Goal: Task Accomplishment & Management: Manage account settings

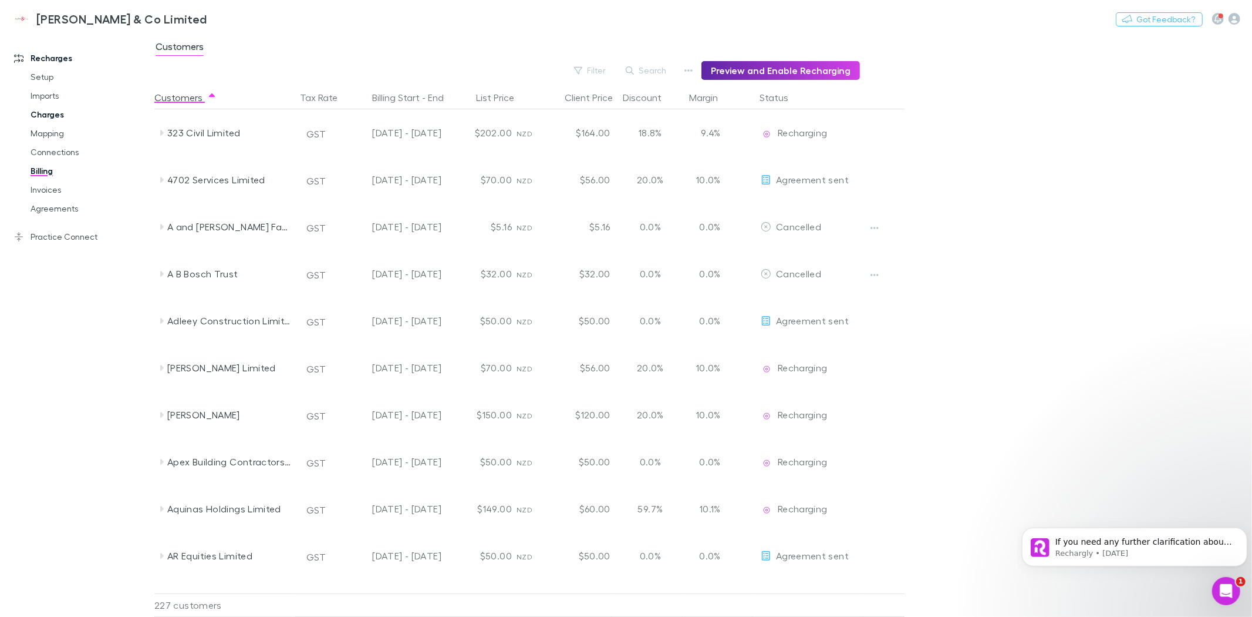
click at [49, 114] on link "Charges" at bounding box center [90, 114] width 143 height 19
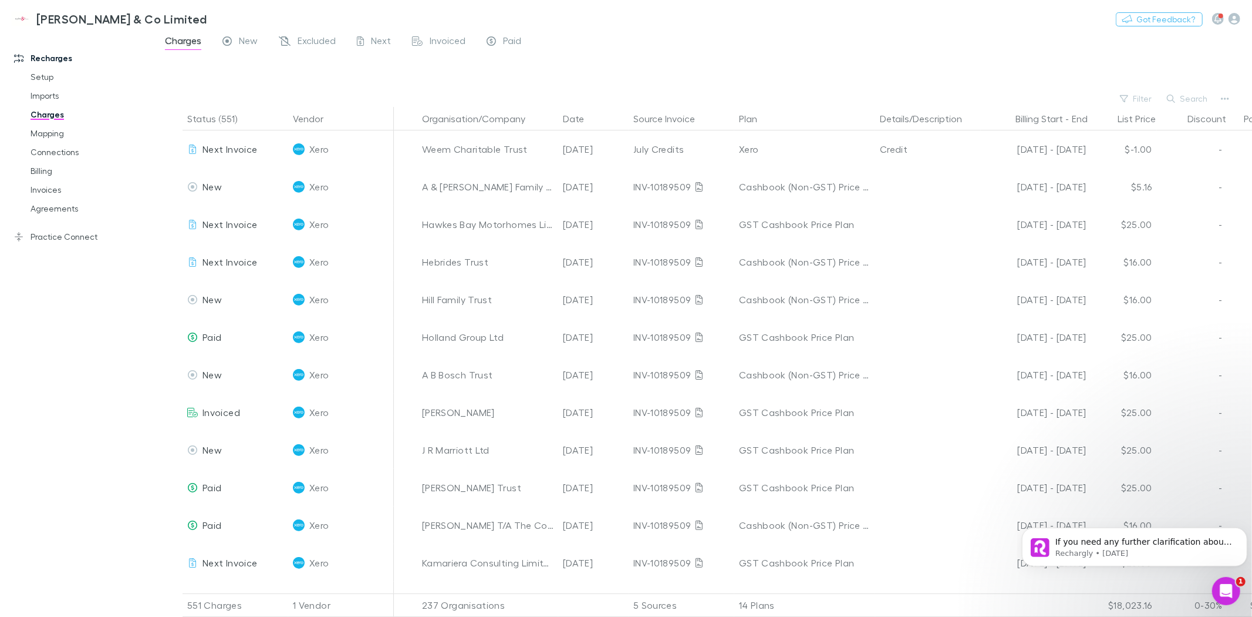
click at [658, 74] on div at bounding box center [714, 72] width 1077 height 35
click at [1198, 94] on button "Search" at bounding box center [1187, 99] width 53 height 14
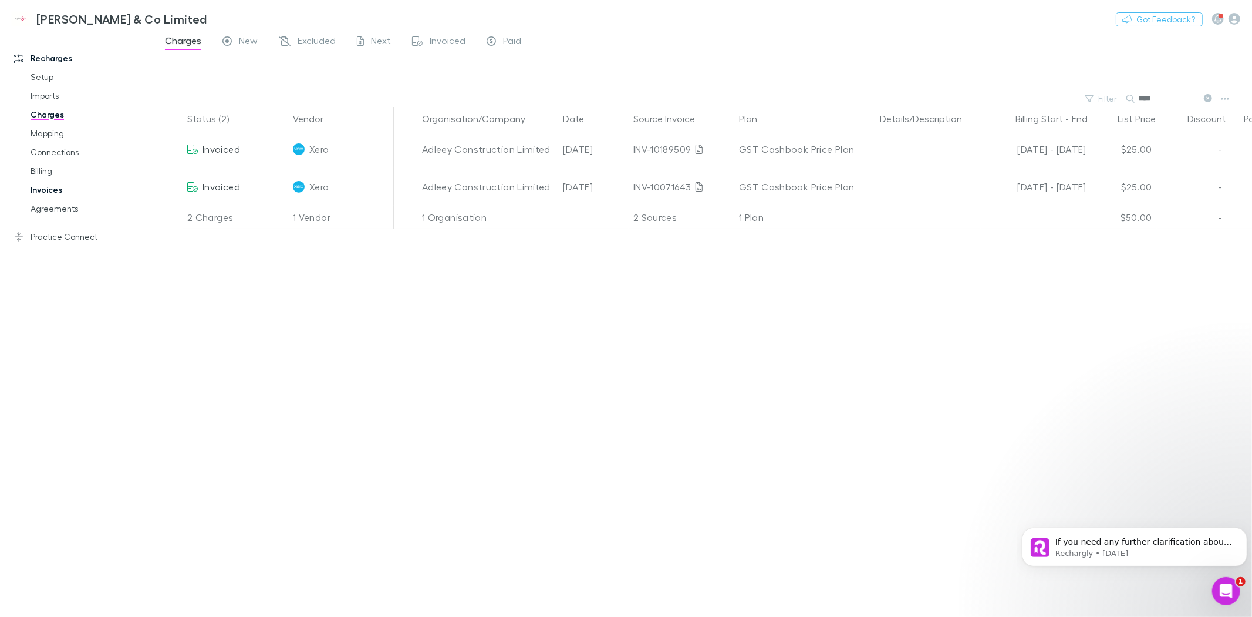
type input "****"
click at [46, 190] on link "Invoices" at bounding box center [90, 189] width 143 height 19
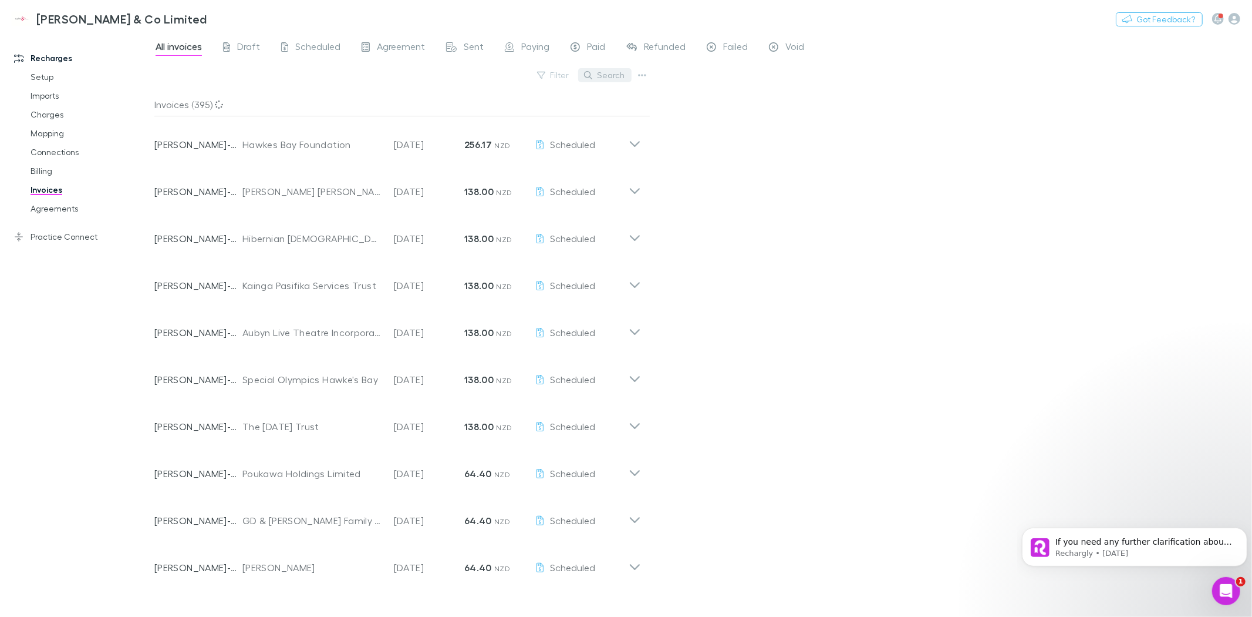
click at [605, 75] on button "Search" at bounding box center [604, 75] width 53 height 14
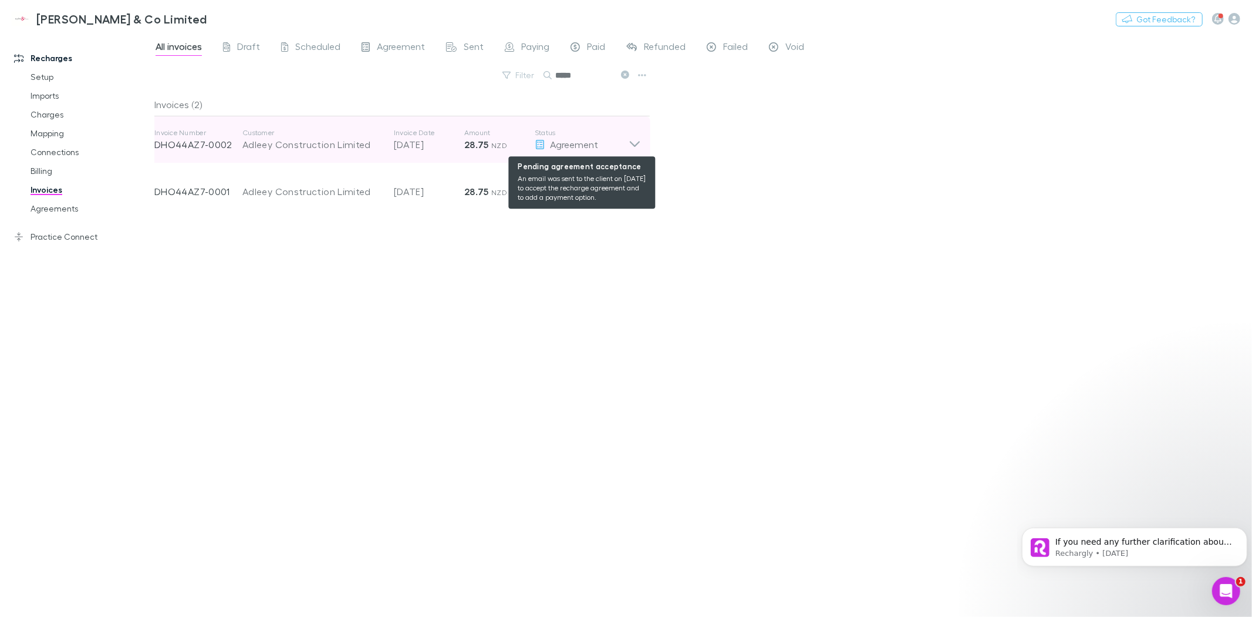
type input "*****"
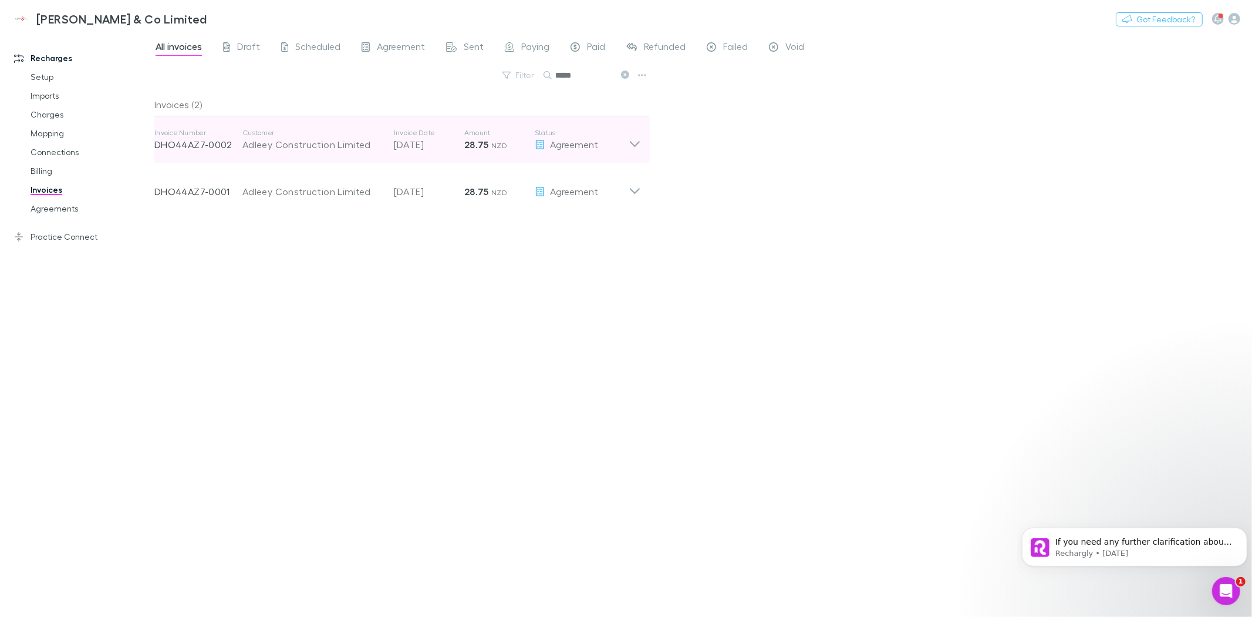
click at [629, 143] on icon at bounding box center [635, 139] width 12 height 23
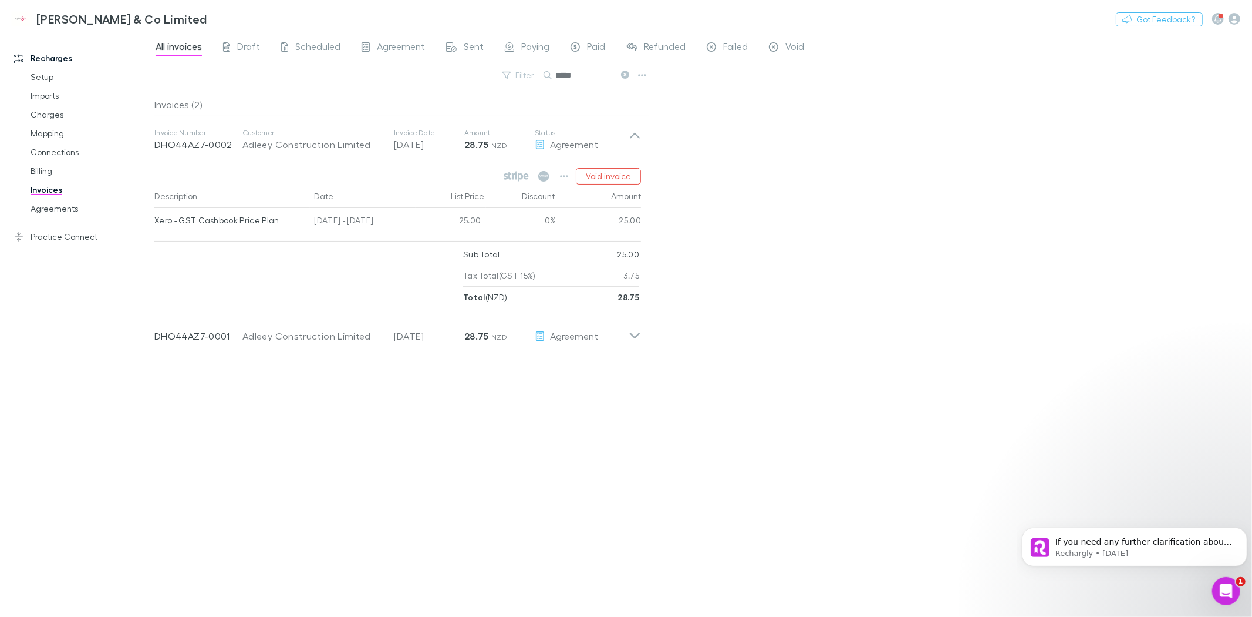
drag, startPoint x: 791, startPoint y: 173, endPoint x: 732, endPoint y: 166, distance: 59.8
click at [790, 173] on div "All invoices Draft Scheduled Agreement Sent Paying Paid Refunded Failed Void Fi…" at bounding box center [703, 325] width 1098 height 584
click at [560, 179] on button "button" at bounding box center [564, 176] width 16 height 16
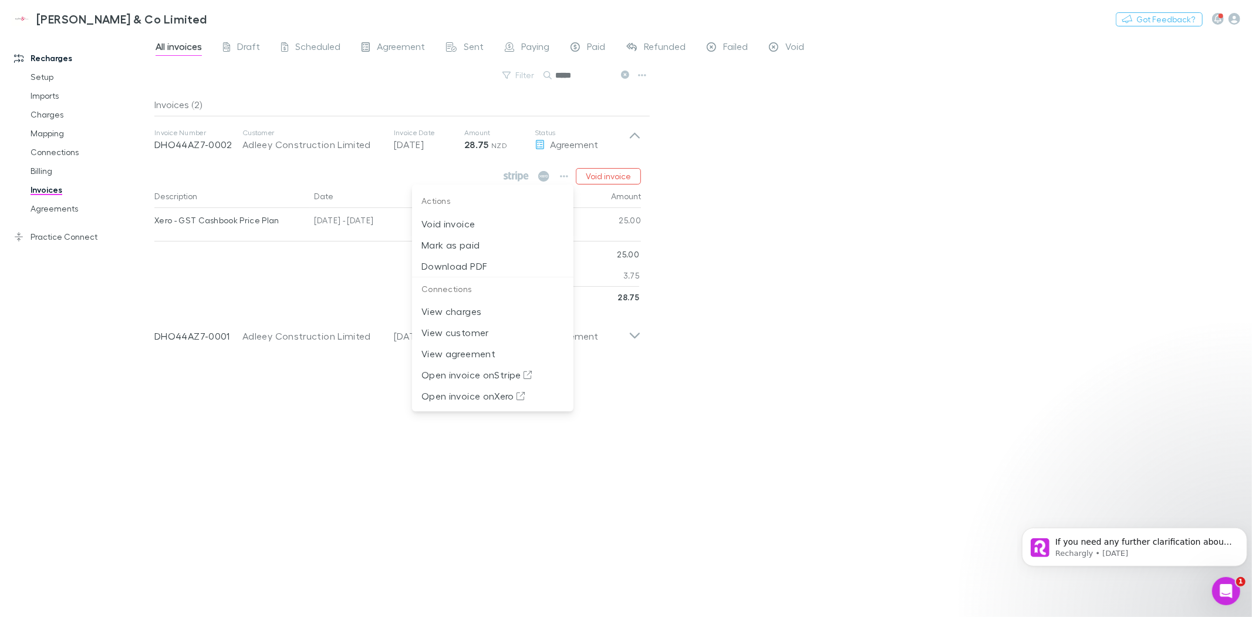
click at [840, 187] on div at bounding box center [626, 308] width 1252 height 617
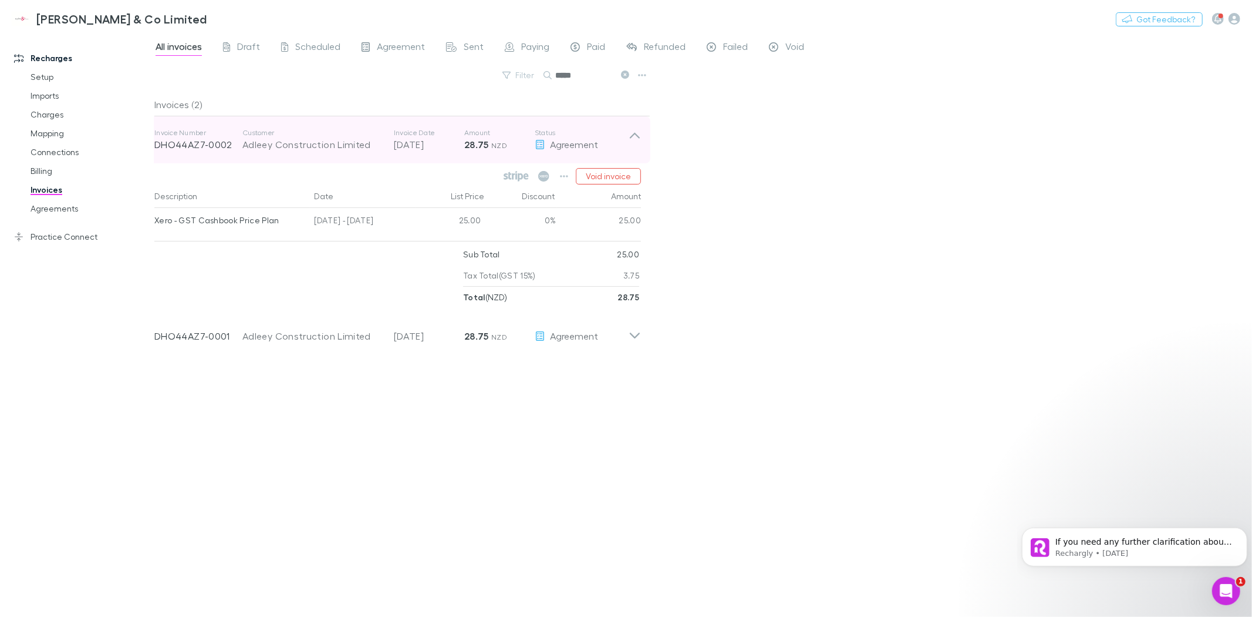
click at [631, 133] on icon at bounding box center [635, 139] width 12 height 23
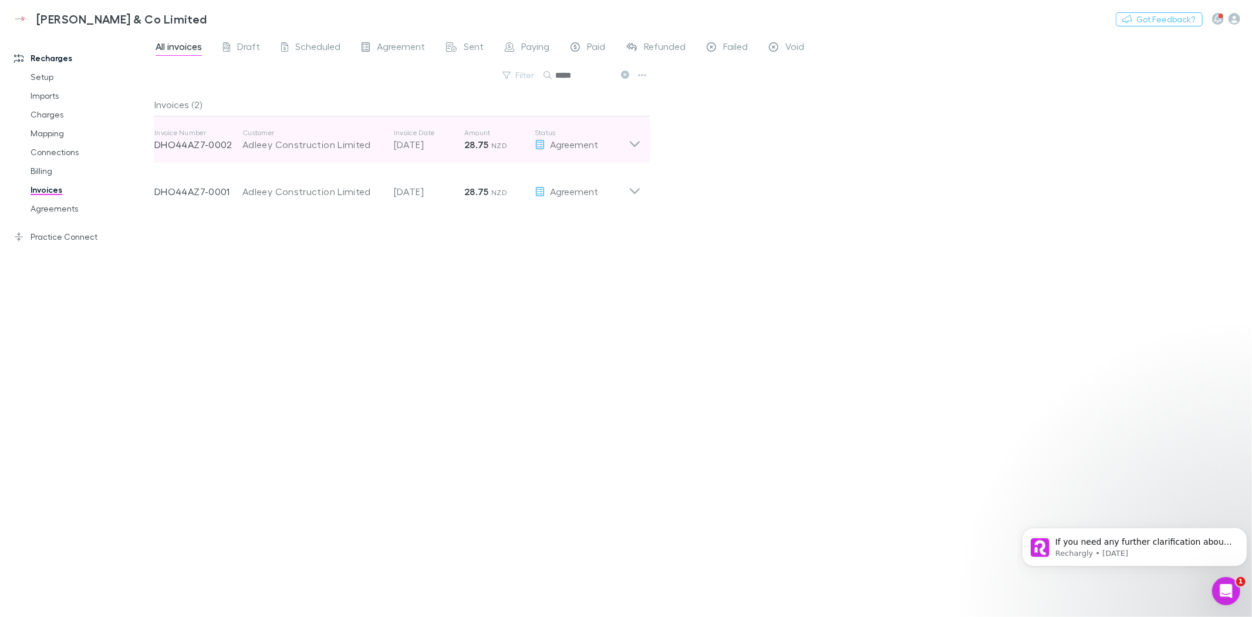
click at [641, 147] on div "Invoice Number DHO44AZ7-0002 Customer Adleey Construction Limited Invoice Date …" at bounding box center [398, 139] width 506 height 47
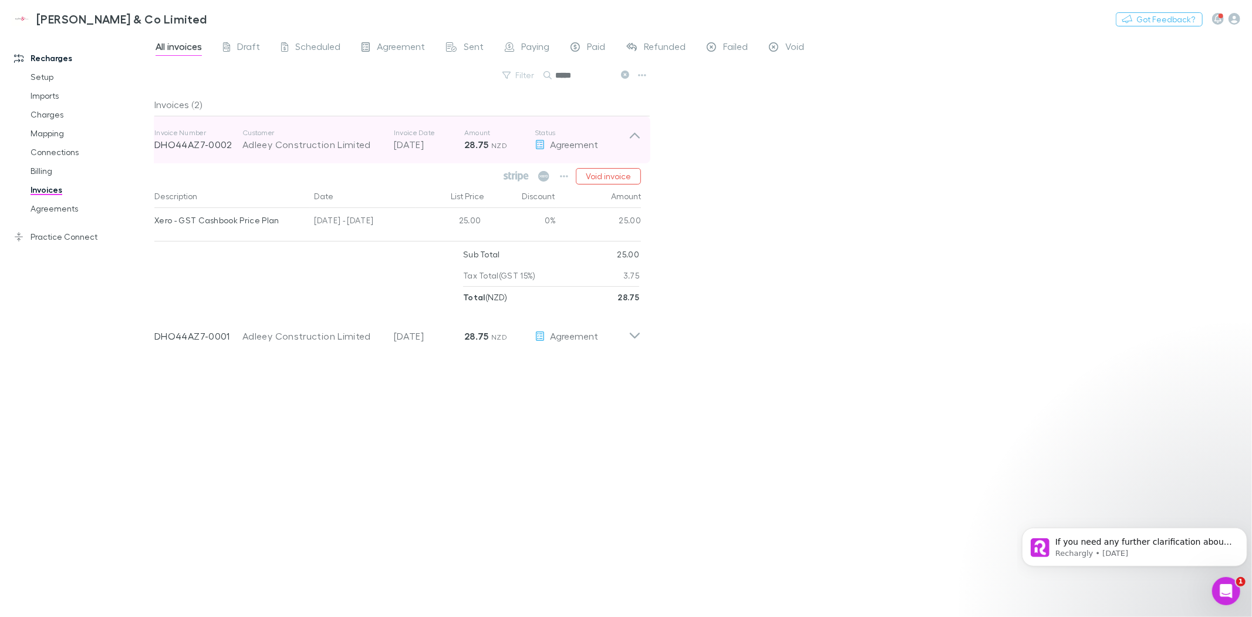
click at [635, 148] on icon at bounding box center [635, 139] width 12 height 23
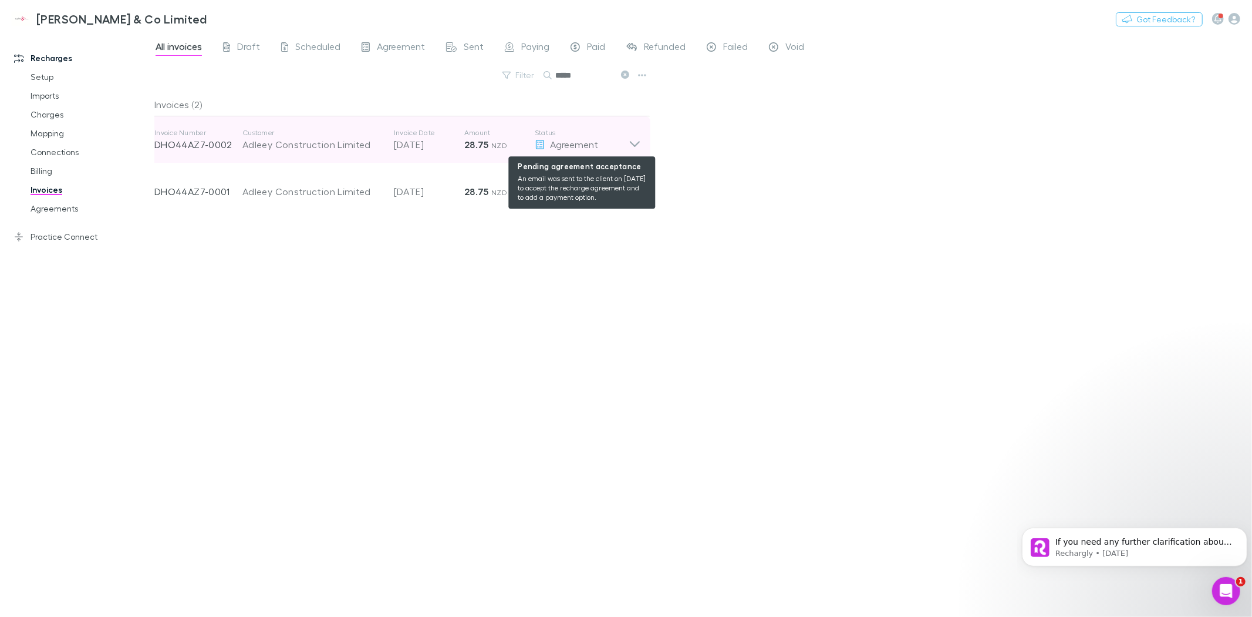
click at [571, 148] on span "Agreement" at bounding box center [574, 144] width 48 height 11
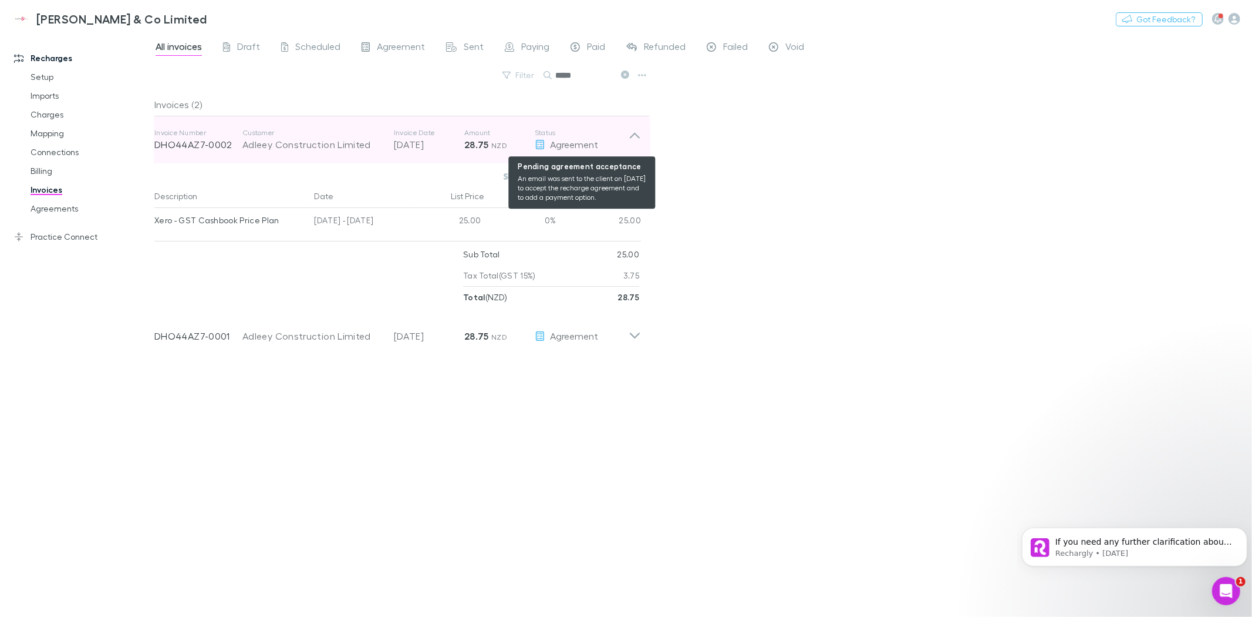
click at [571, 148] on span "Agreement" at bounding box center [574, 144] width 48 height 11
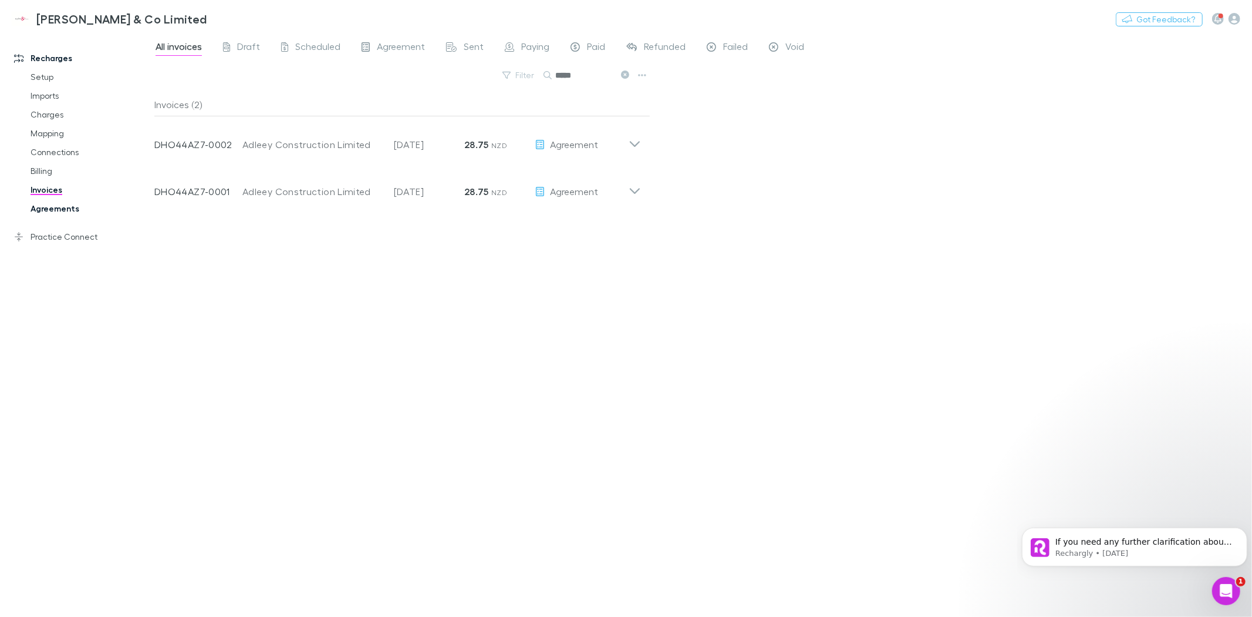
click at [46, 203] on link "Agreements" at bounding box center [90, 208] width 143 height 19
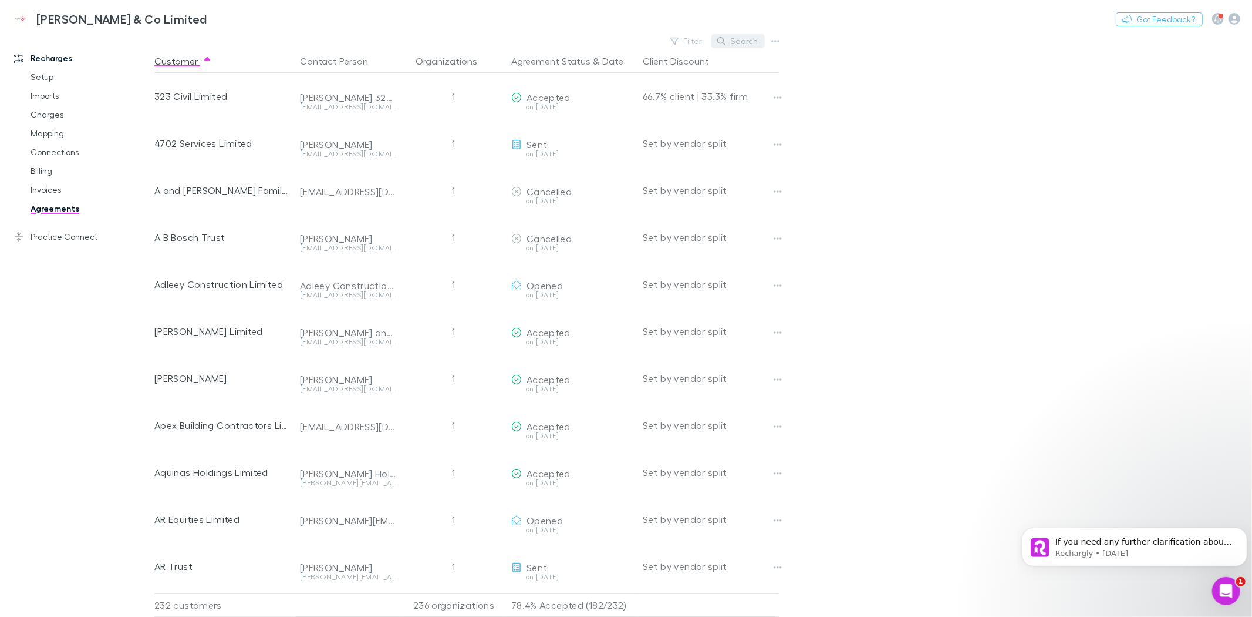
click at [750, 43] on button "Search" at bounding box center [738, 41] width 53 height 14
type input "*"
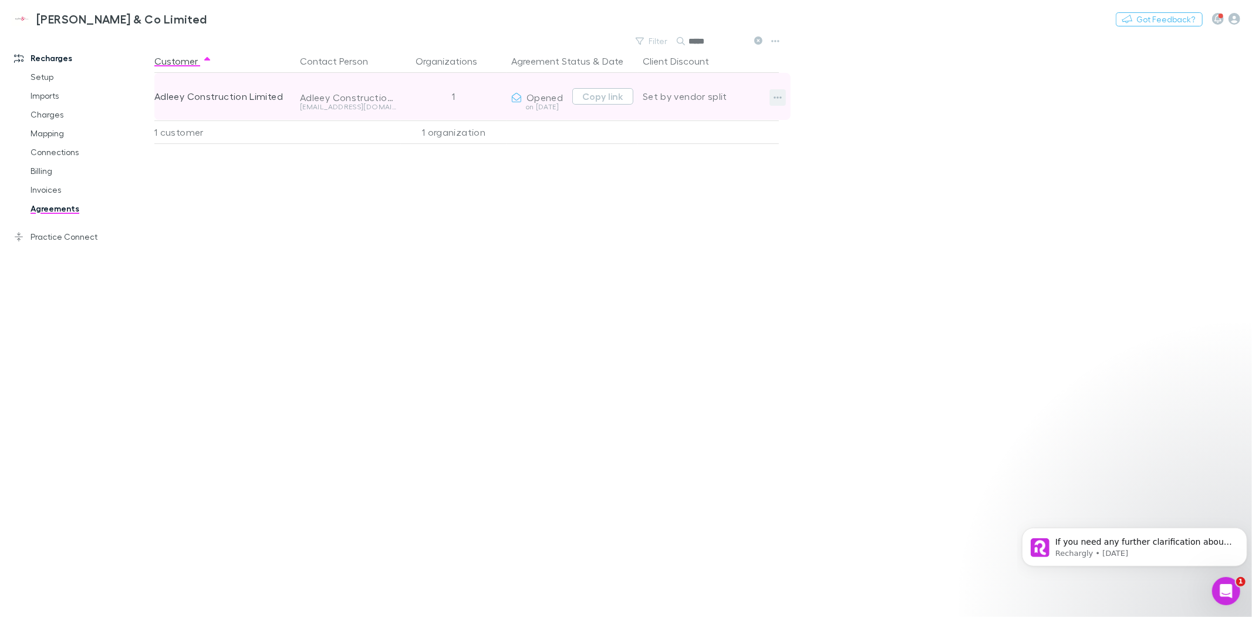
type input "*****"
click at [776, 95] on icon "button" at bounding box center [778, 97] width 8 height 9
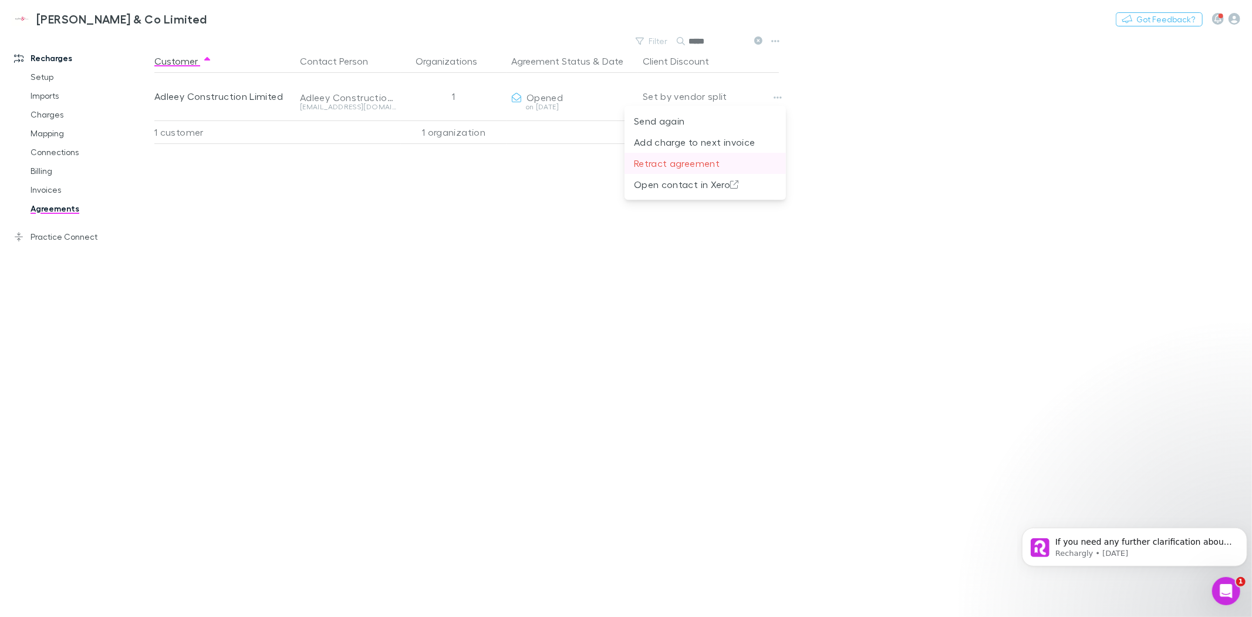
click at [695, 159] on p "Retract agreement" at bounding box center [705, 163] width 143 height 14
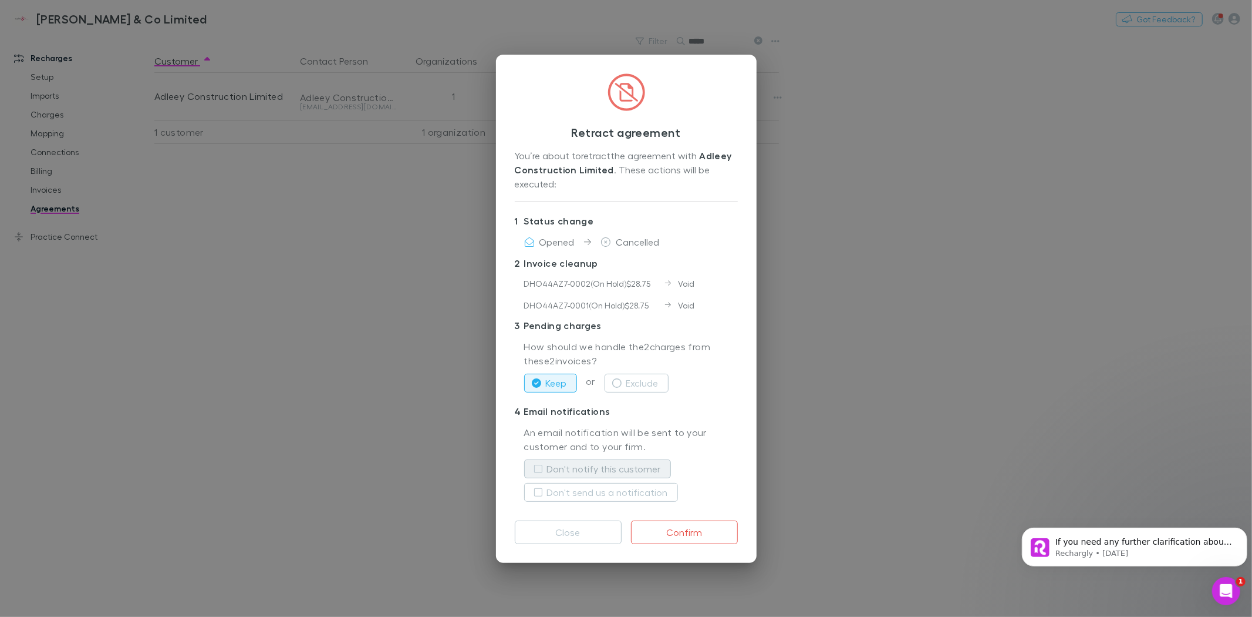
click at [571, 471] on label "Don't notify this customer" at bounding box center [604, 469] width 114 height 14
click at [607, 491] on label "Don't send us a notification" at bounding box center [607, 492] width 121 height 14
click at [692, 535] on button "Confirm" at bounding box center [684, 531] width 107 height 23
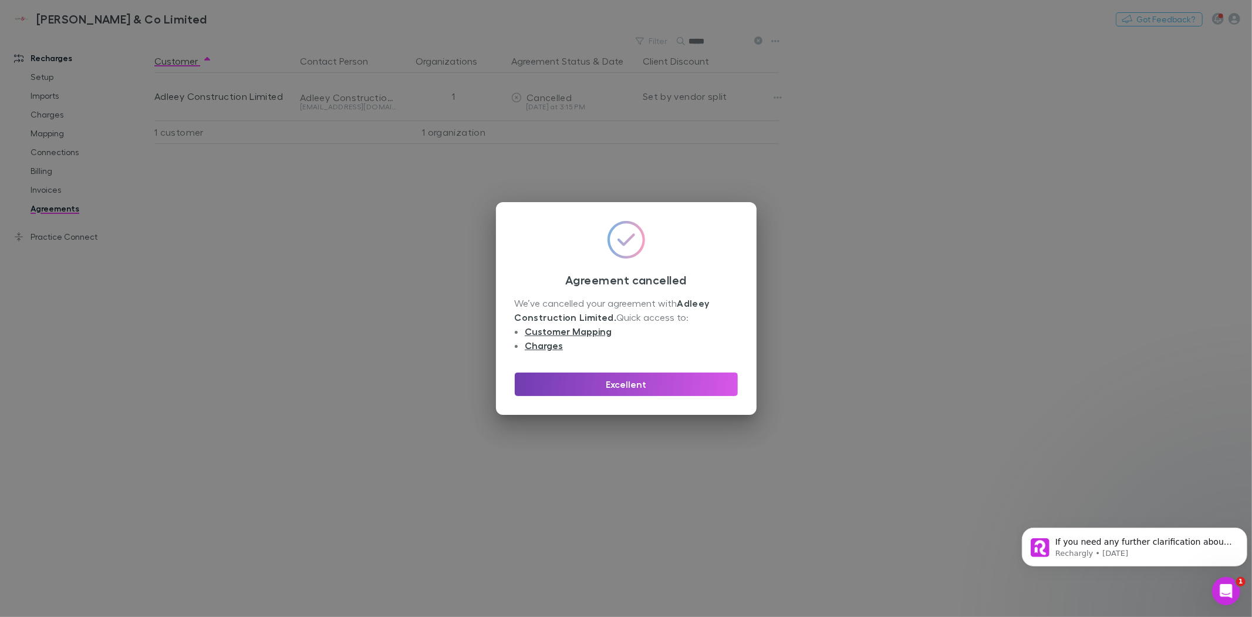
drag, startPoint x: 665, startPoint y: 386, endPoint x: 699, endPoint y: 341, distance: 56.6
click at [699, 341] on div "Agreement cancelled We’ve cancelled your agreement with Adleey Construction Lim…" at bounding box center [626, 308] width 261 height 213
click at [546, 345] on link "Charges" at bounding box center [544, 345] width 38 height 12
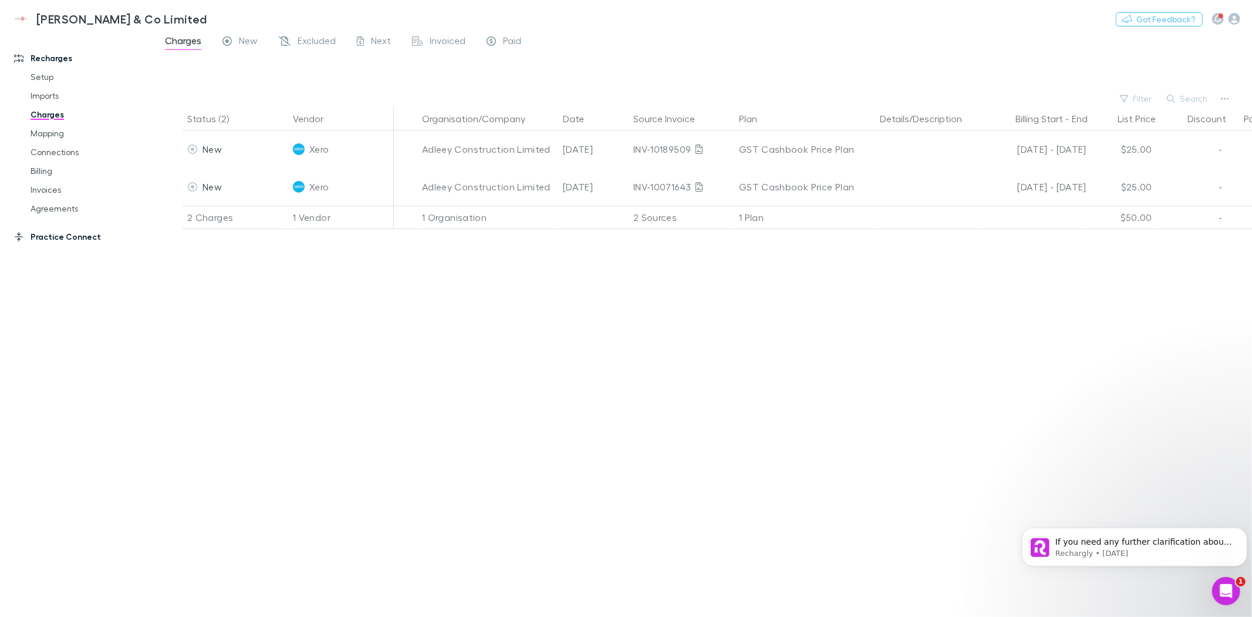
click at [70, 235] on link "Practice Connect" at bounding box center [82, 236] width 160 height 19
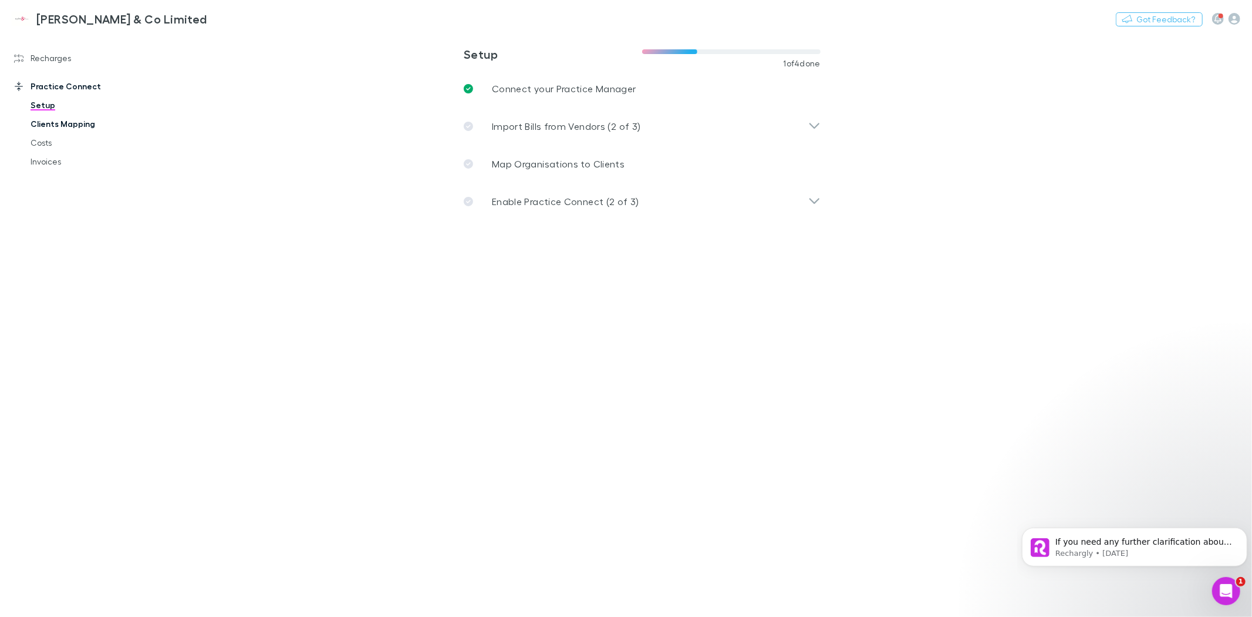
click at [56, 124] on link "Clients Mapping" at bounding box center [90, 123] width 143 height 19
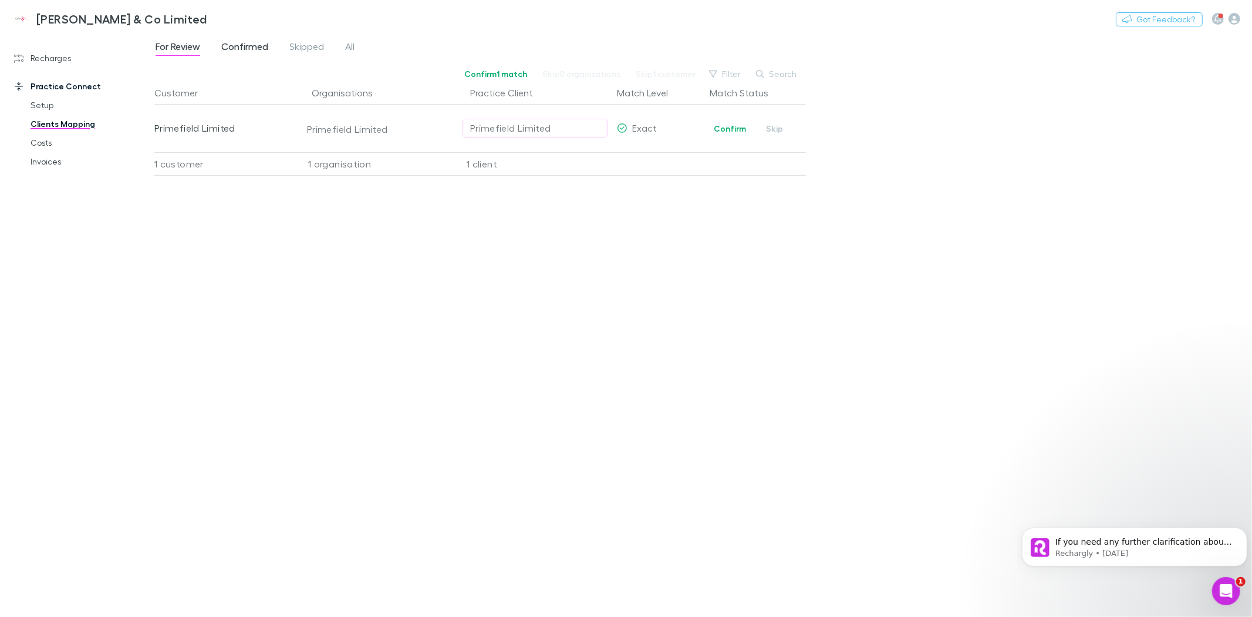
click at [237, 47] on span "Confirmed" at bounding box center [244, 48] width 47 height 15
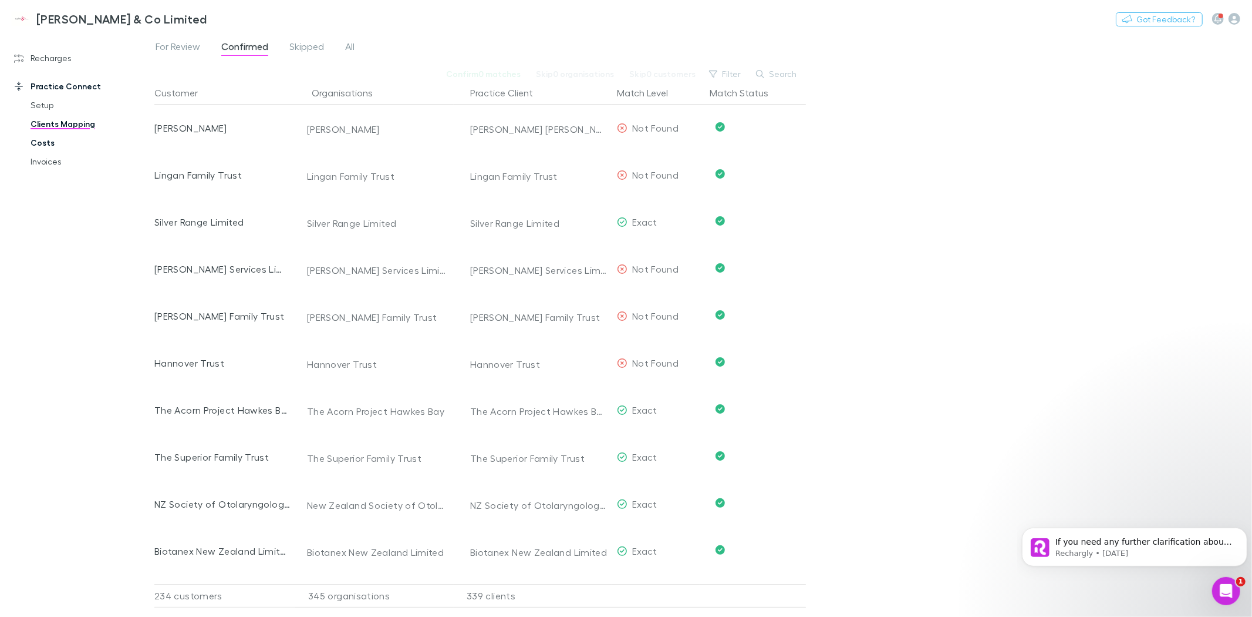
click at [43, 144] on link "Costs" at bounding box center [90, 142] width 143 height 19
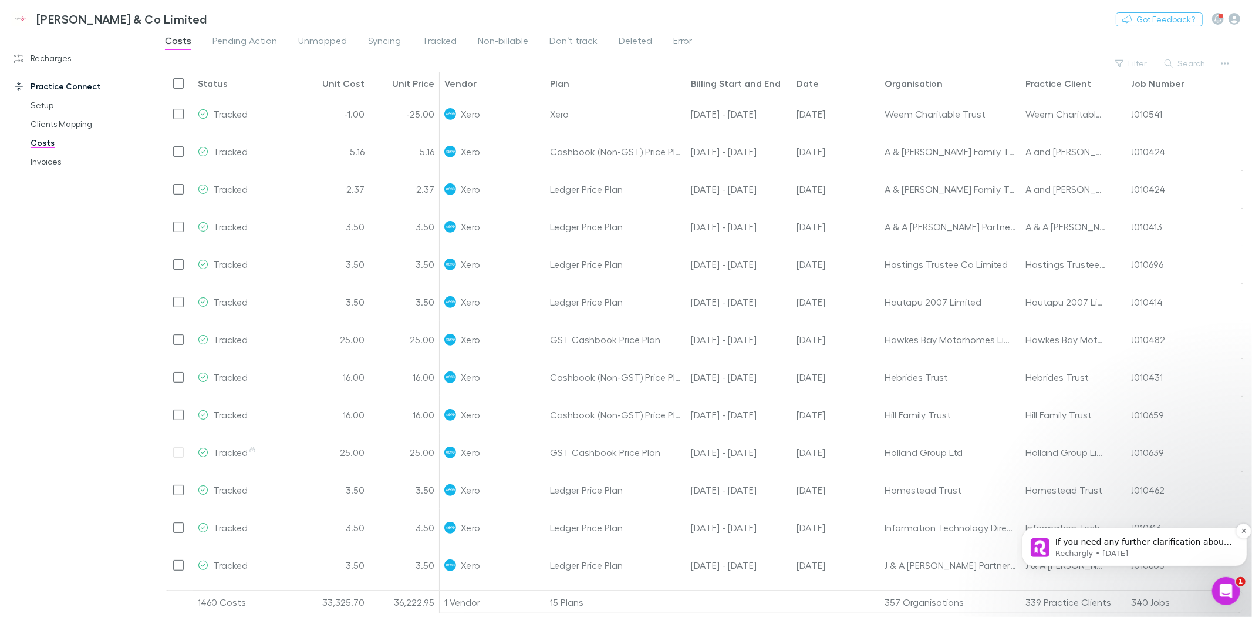
click at [1117, 553] on p "Rechargly • [DATE]" at bounding box center [1143, 552] width 177 height 11
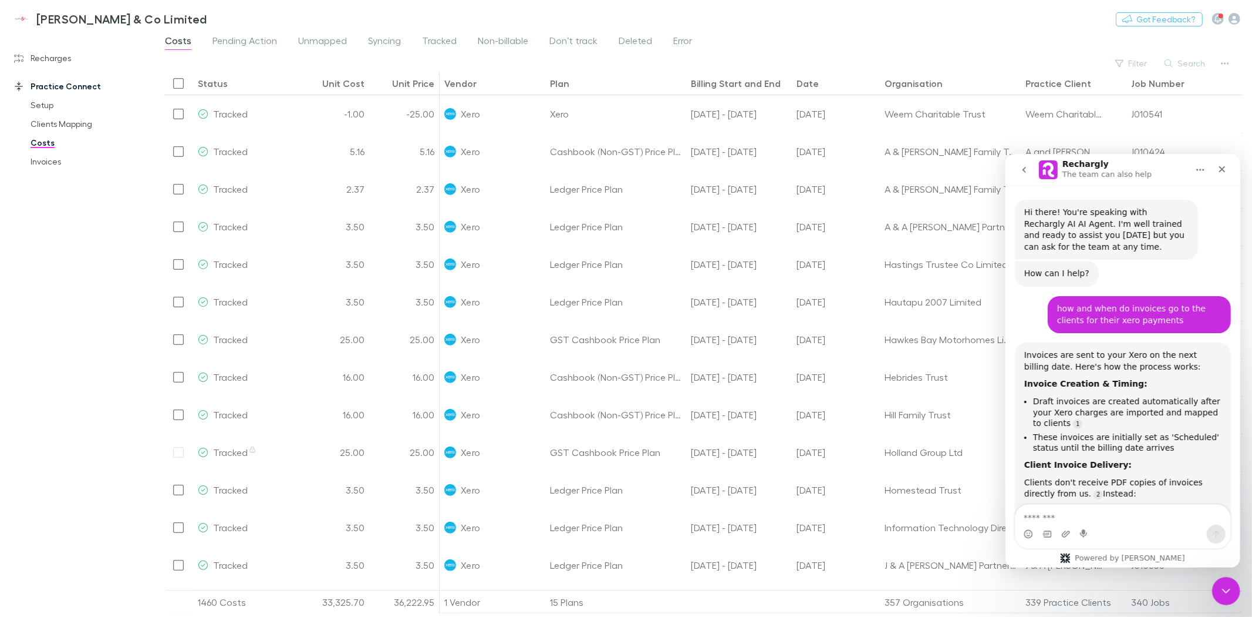
scroll to position [13, 0]
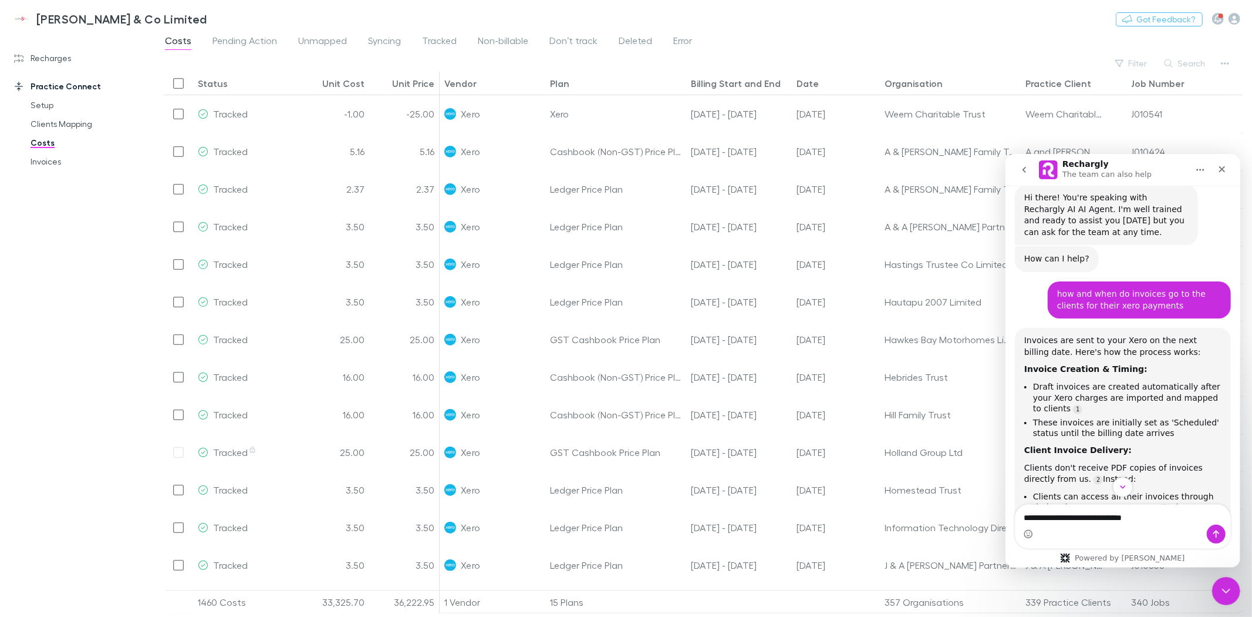
type textarea "**********"
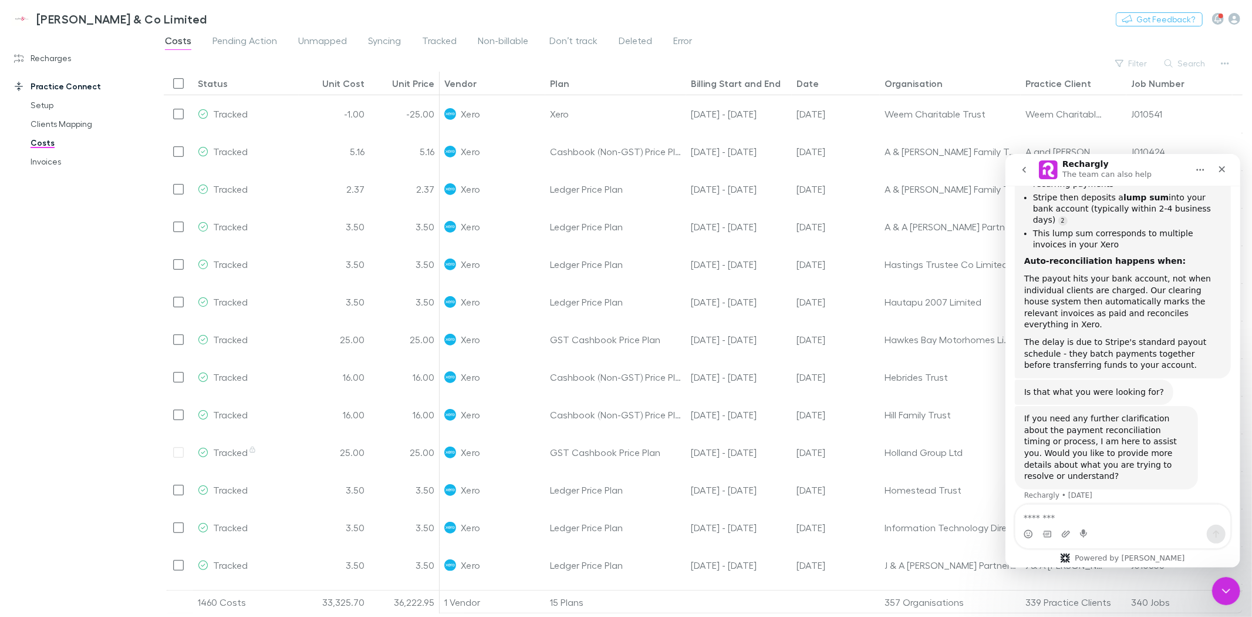
scroll to position [1062, 0]
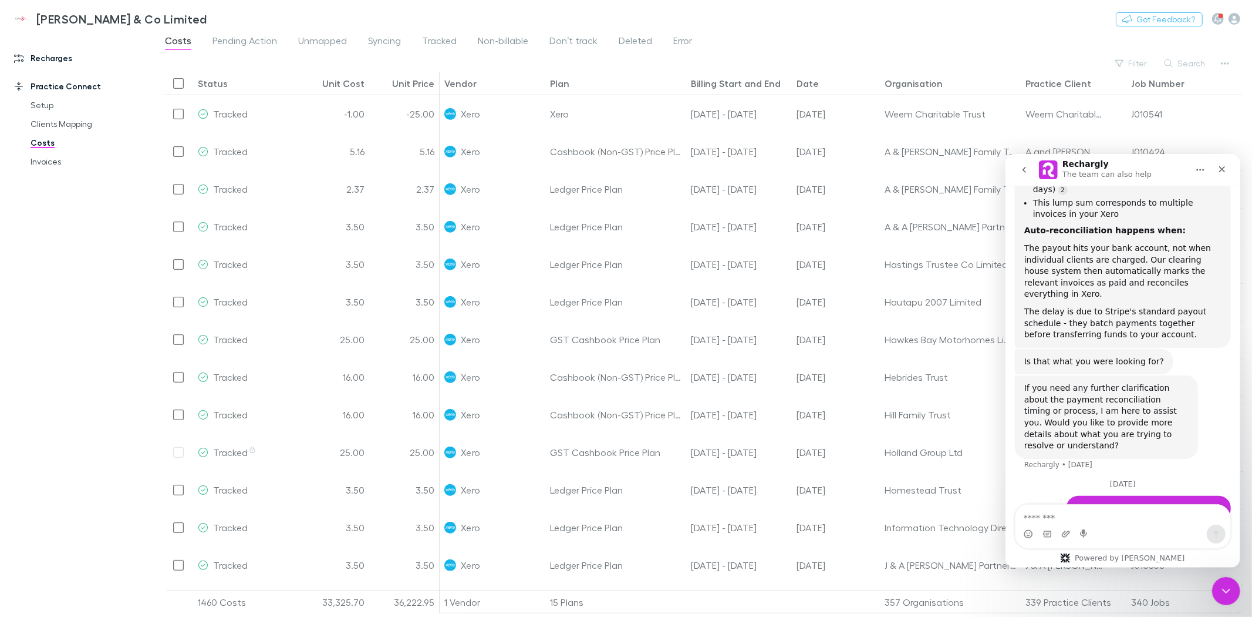
drag, startPoint x: 43, startPoint y: 61, endPoint x: 53, endPoint y: 62, distance: 10.1
click at [43, 61] on link "Recharges" at bounding box center [82, 58] width 160 height 19
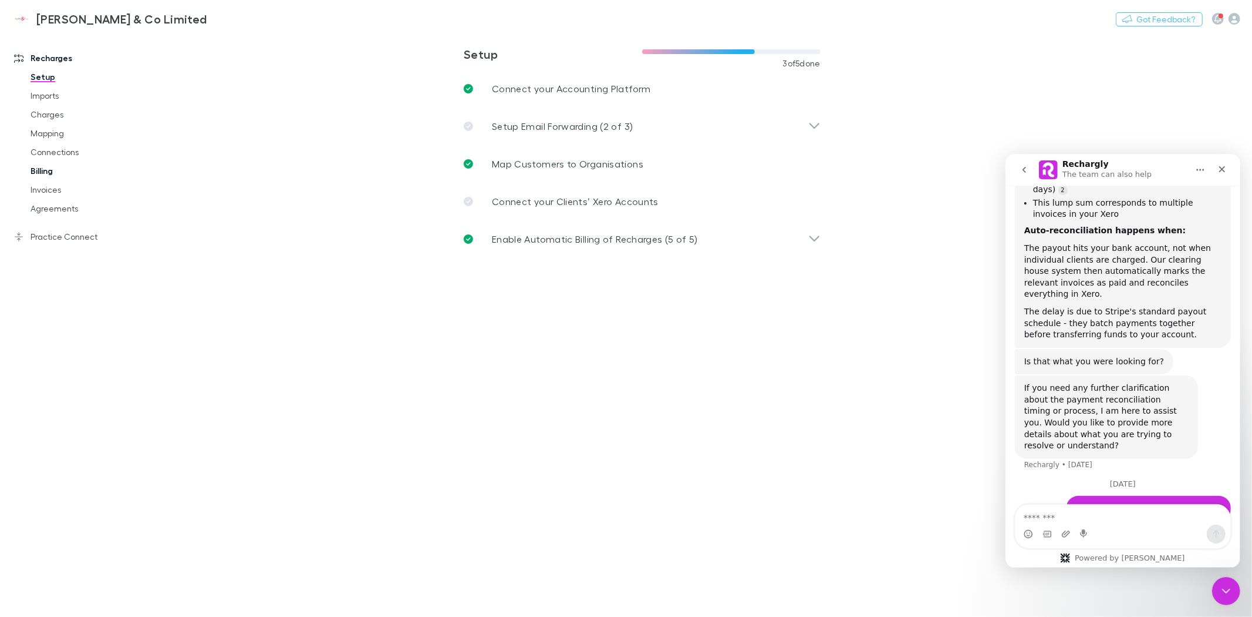
click at [46, 164] on link "Billing" at bounding box center [90, 170] width 143 height 19
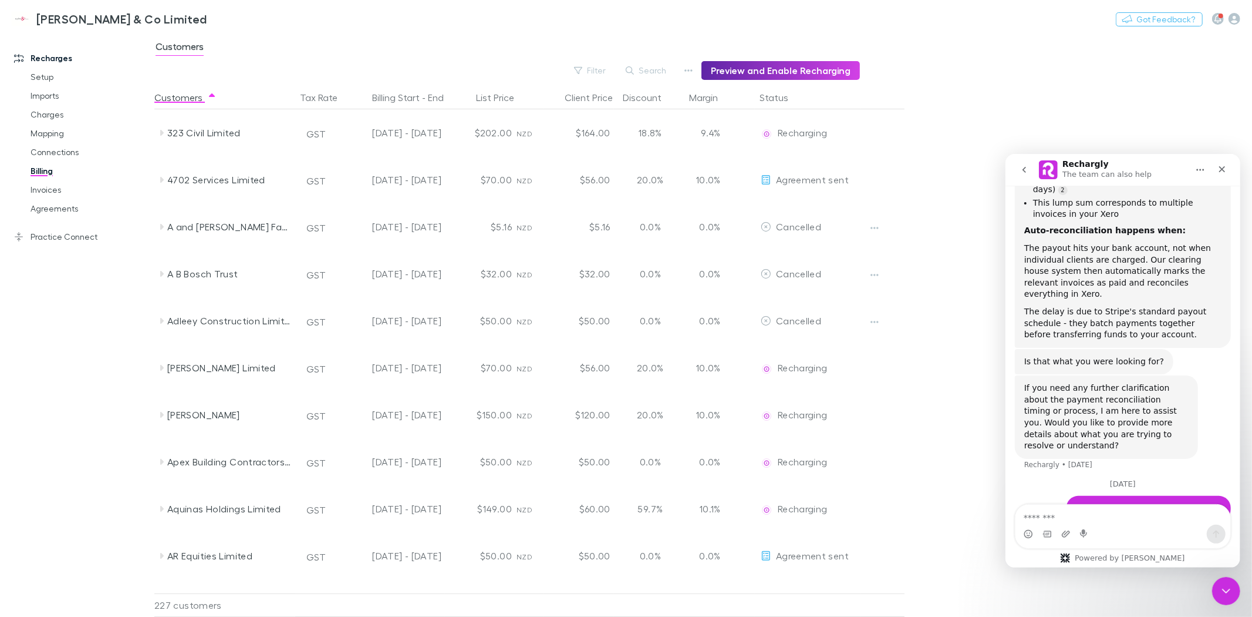
scroll to position [1023, 0]
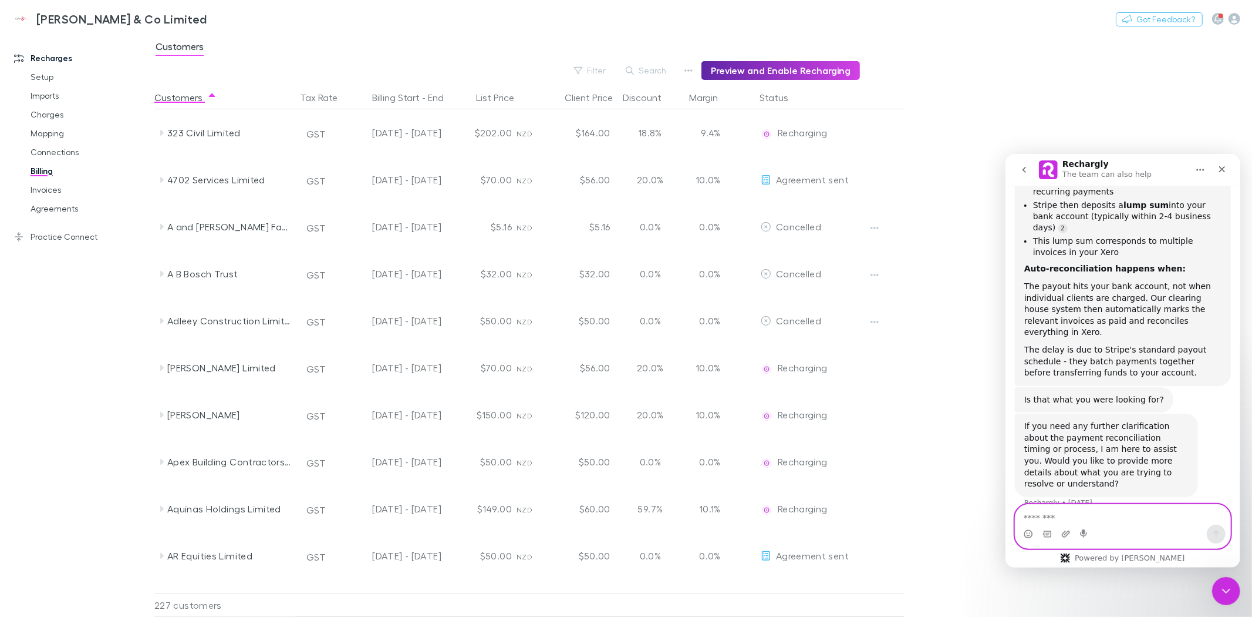
click at [1071, 509] on textarea "Message…" at bounding box center [1122, 514] width 215 height 20
click at [661, 66] on button "Search" at bounding box center [646, 70] width 53 height 14
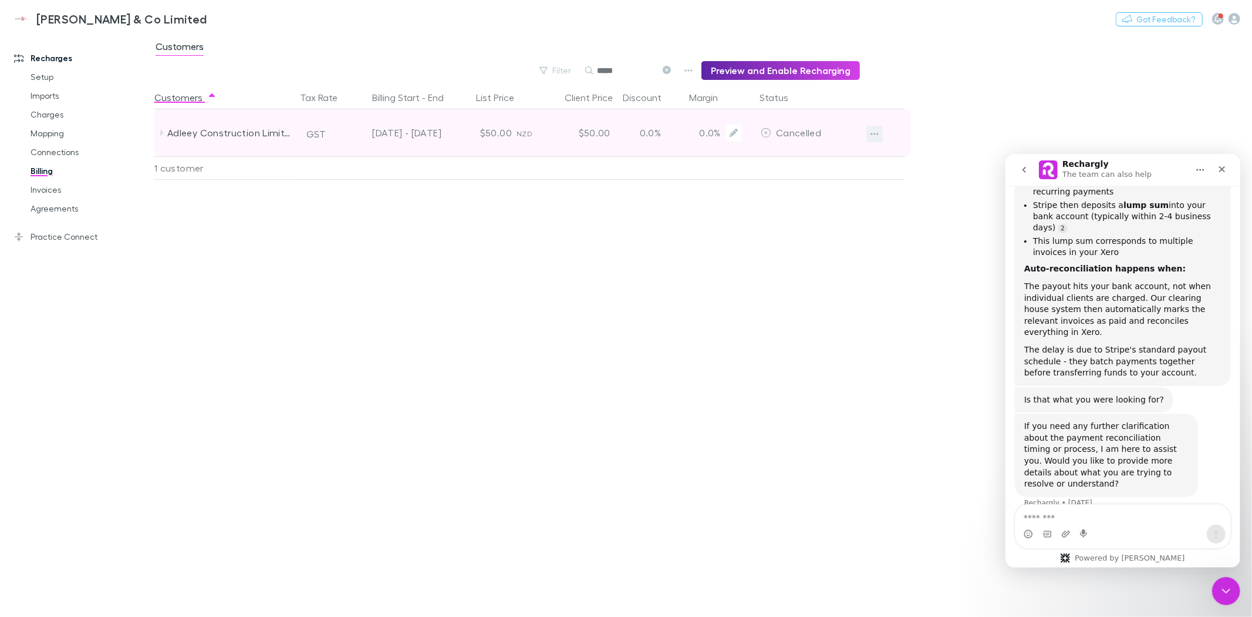
type input "*****"
click at [871, 131] on icon "button" at bounding box center [875, 133] width 8 height 9
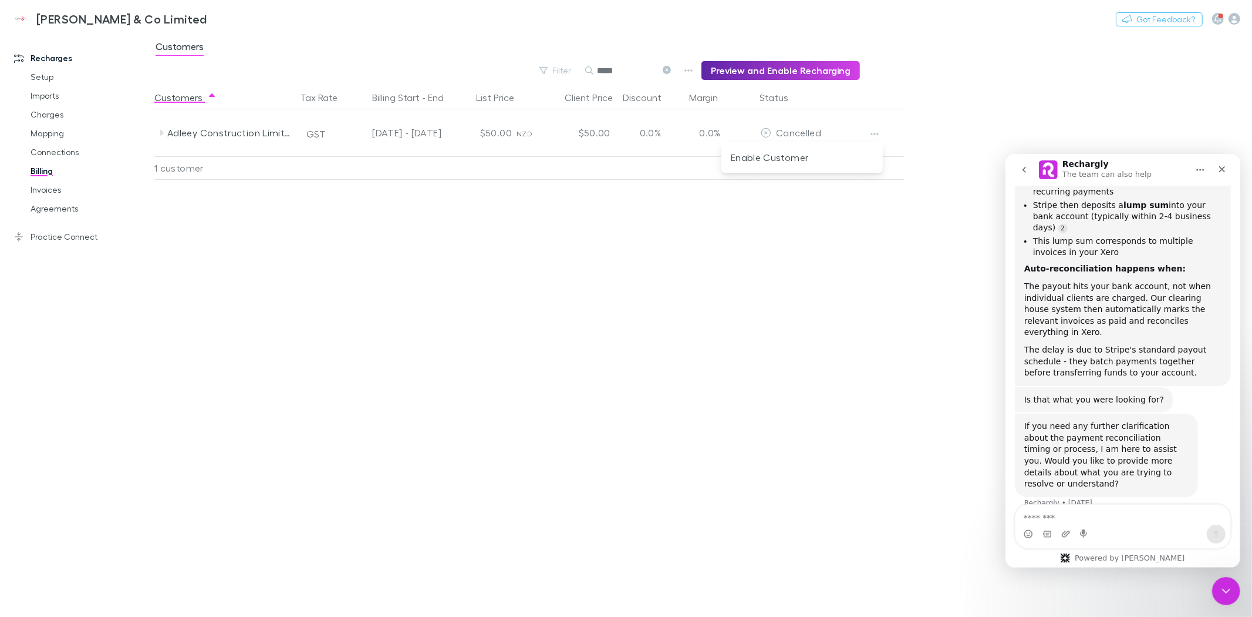
click at [500, 235] on div at bounding box center [626, 308] width 1252 height 617
click at [43, 133] on link "Mapping" at bounding box center [90, 133] width 143 height 19
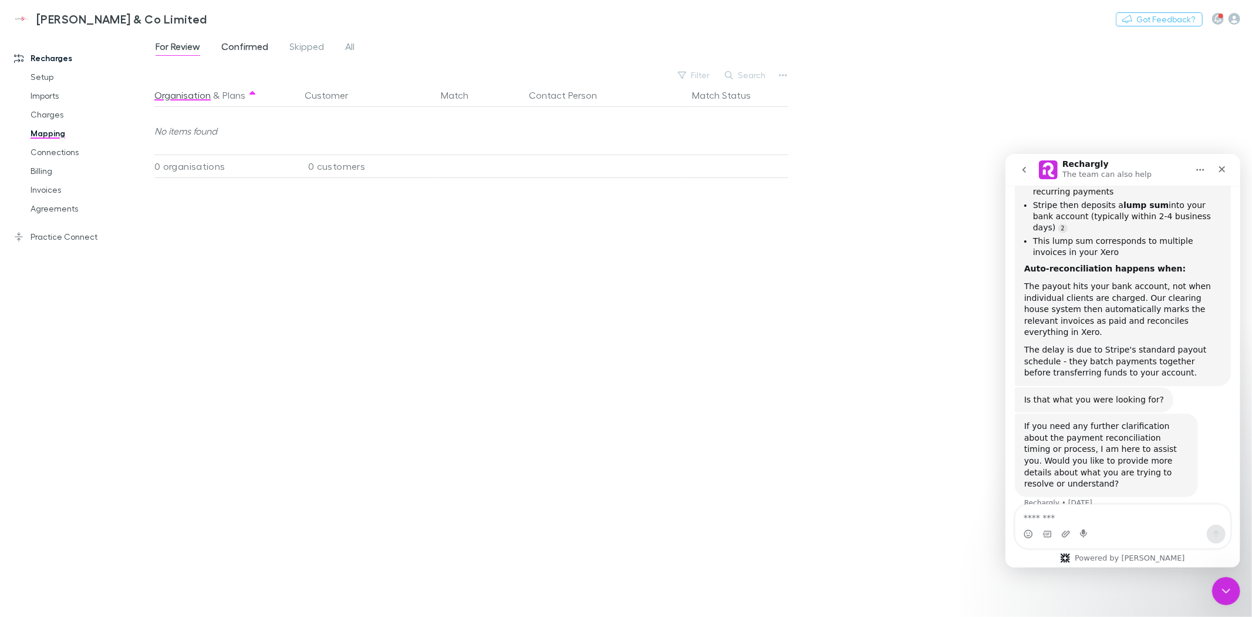
click at [234, 44] on span "Confirmed" at bounding box center [244, 48] width 47 height 15
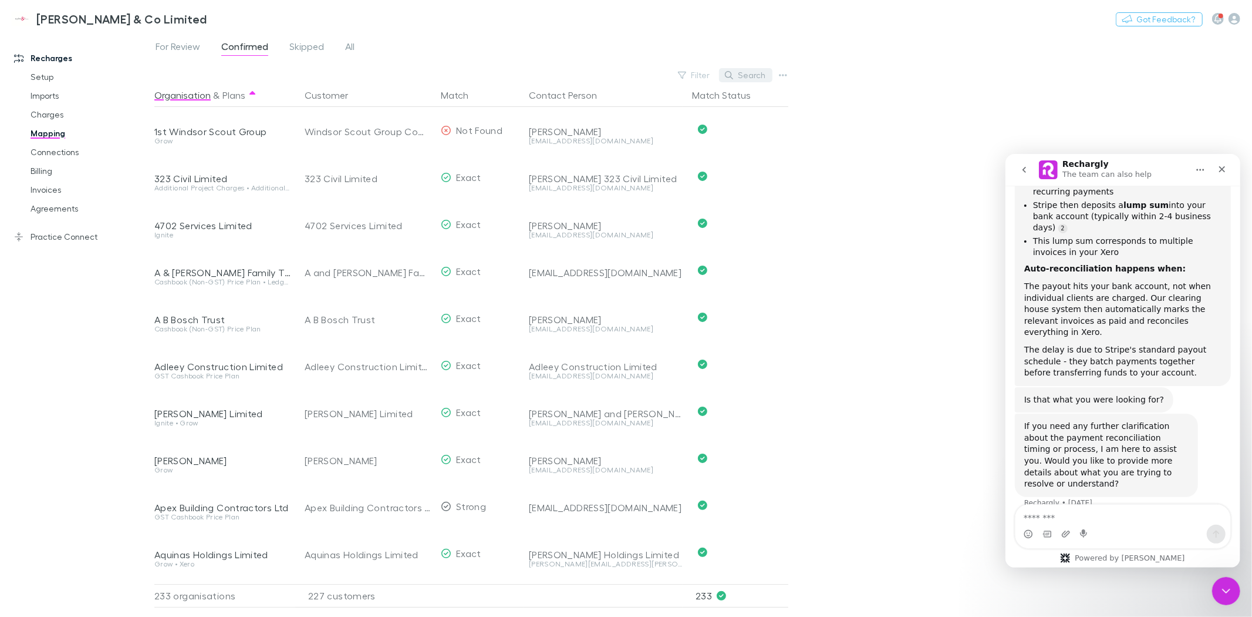
click at [759, 75] on button "Search" at bounding box center [745, 75] width 53 height 14
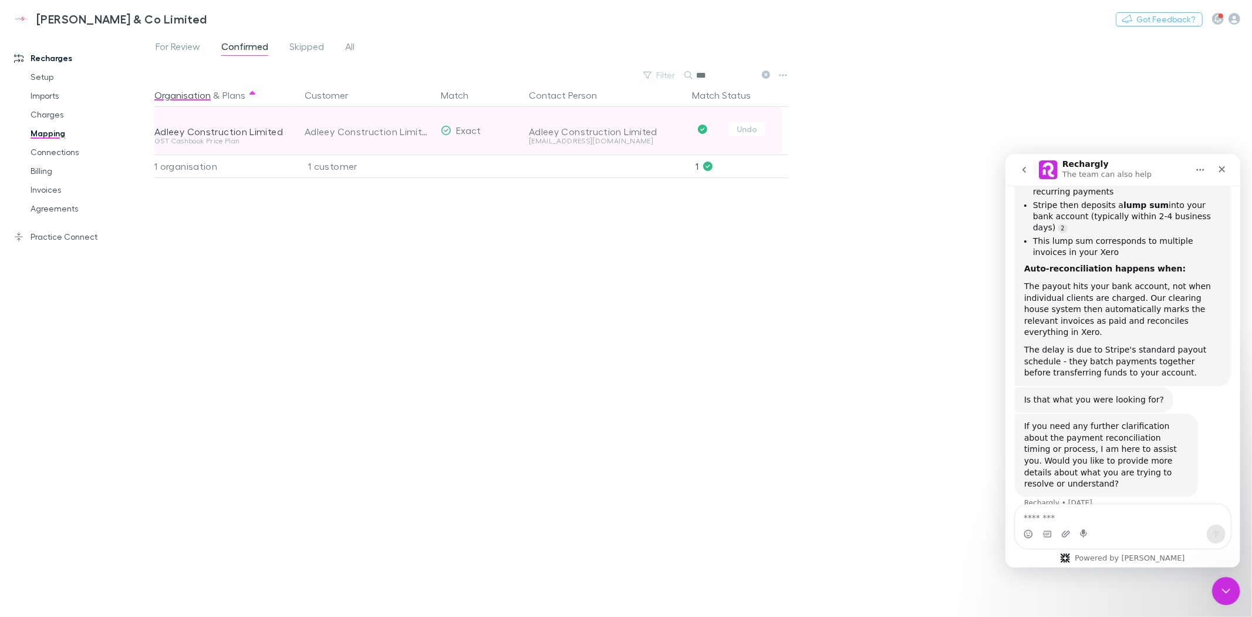
type input "***"
click at [601, 139] on div "[EMAIL_ADDRESS][DOMAIN_NAME]" at bounding box center [606, 140] width 154 height 7
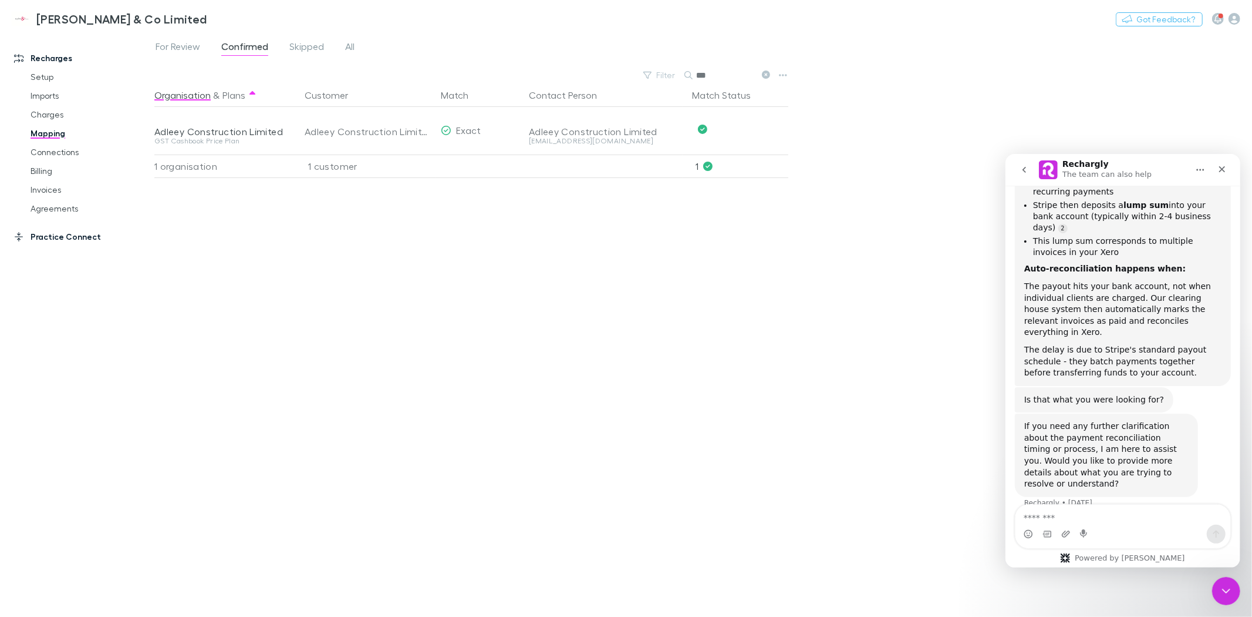
click at [48, 235] on link "Practice Connect" at bounding box center [82, 236] width 160 height 19
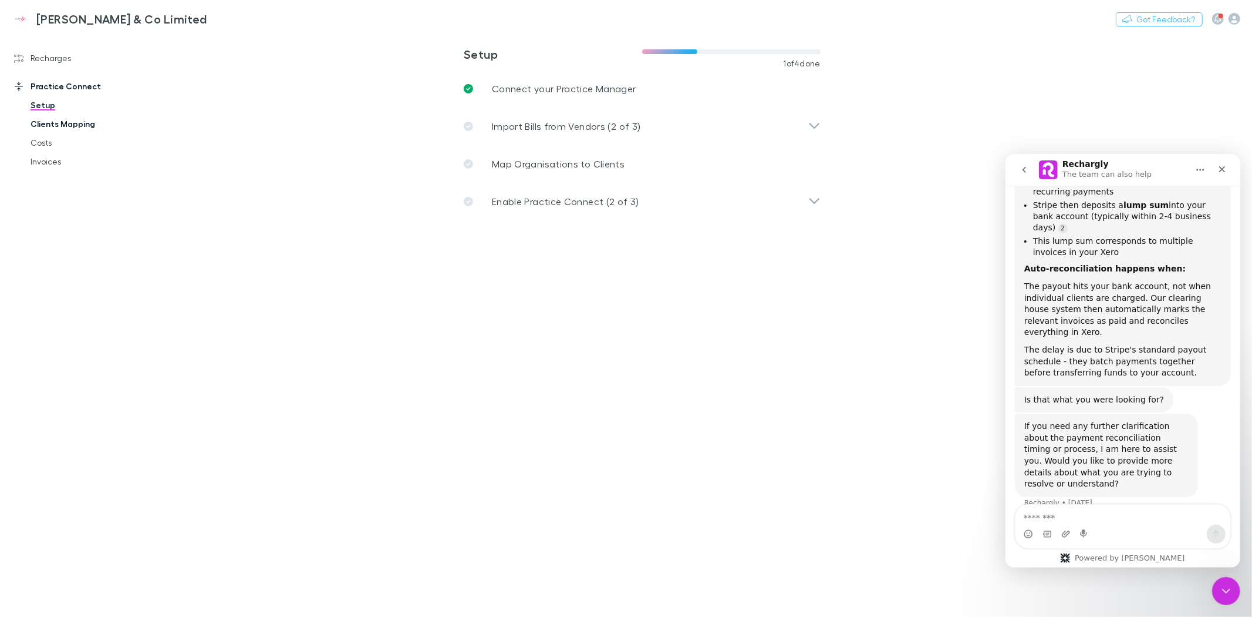
click at [65, 125] on link "Clients Mapping" at bounding box center [90, 123] width 143 height 19
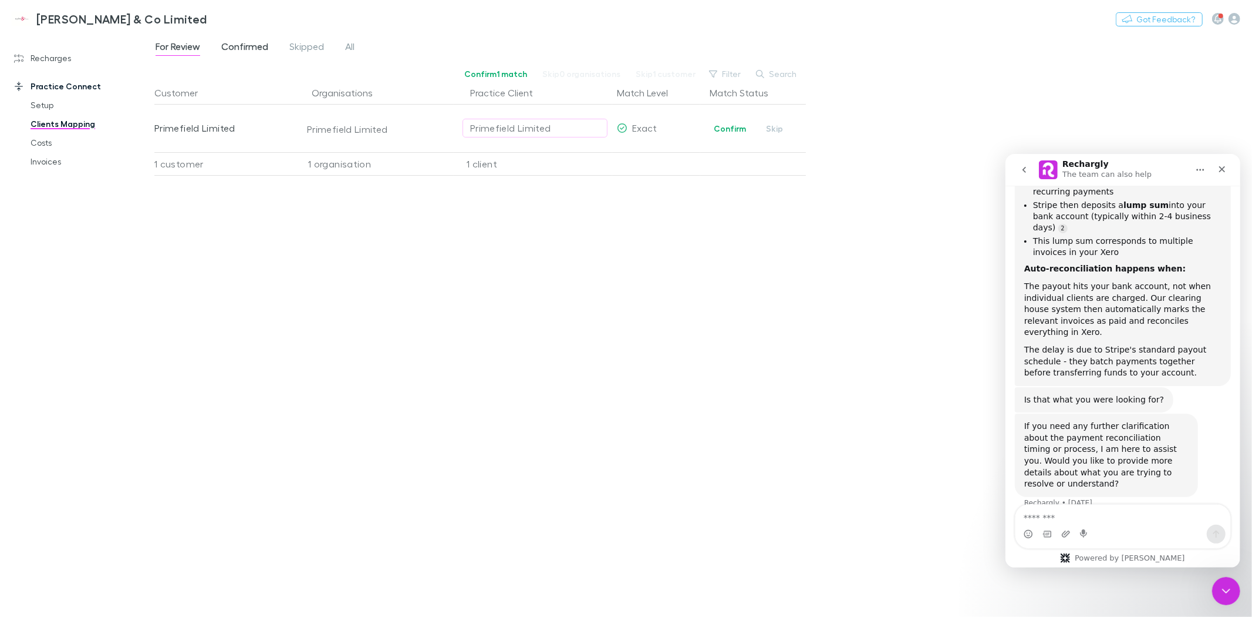
click at [240, 48] on span "Confirmed" at bounding box center [244, 48] width 47 height 15
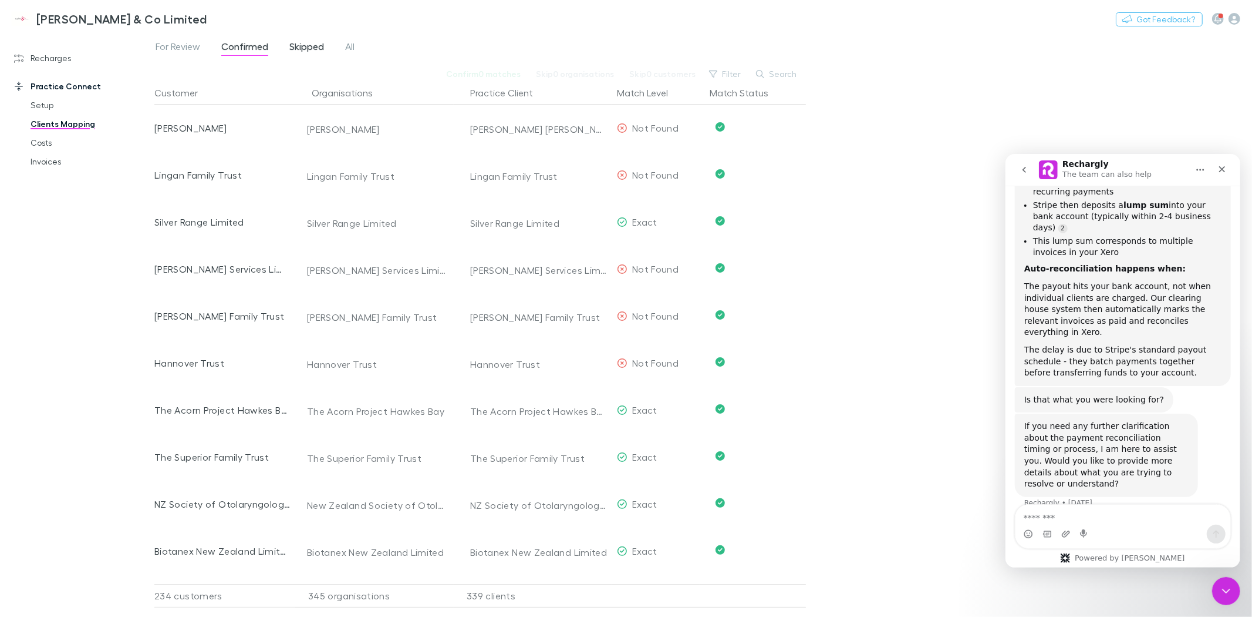
click at [309, 47] on span "Skipped" at bounding box center [306, 48] width 35 height 15
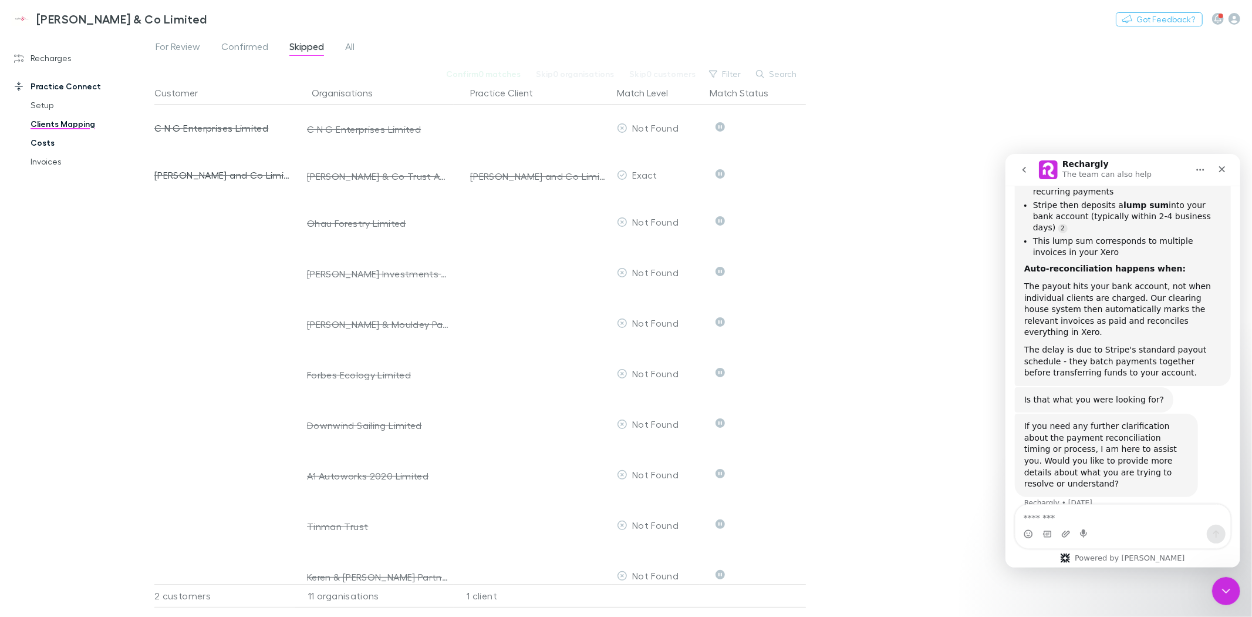
click at [45, 140] on link "Costs" at bounding box center [90, 142] width 143 height 19
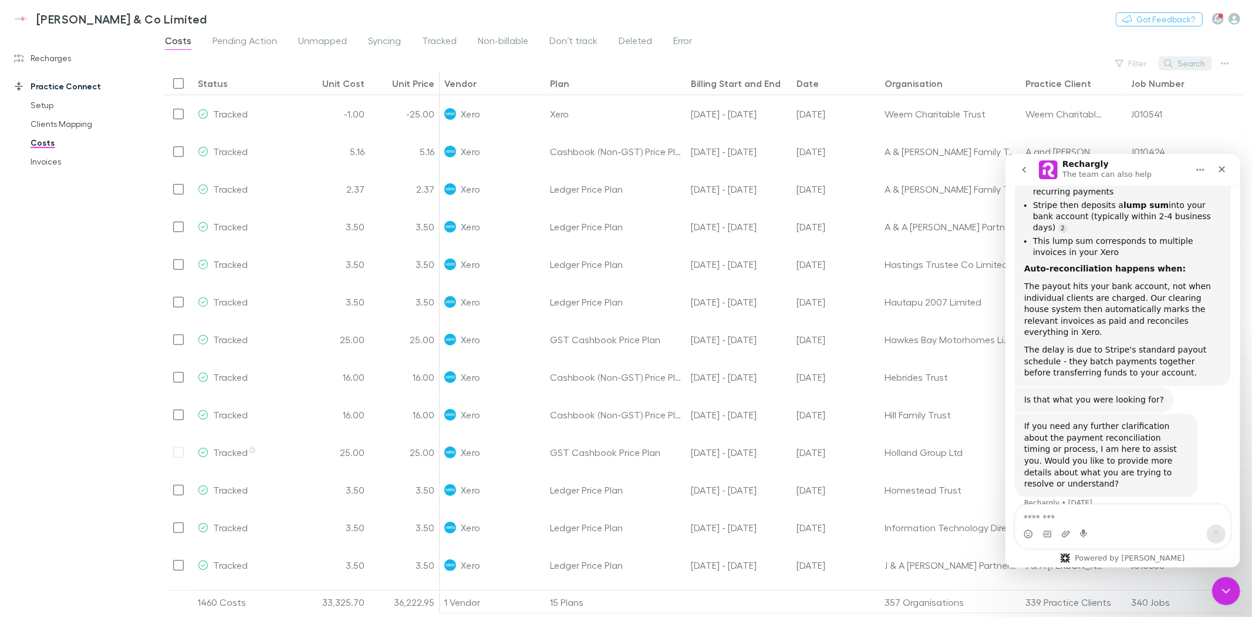
click at [1192, 65] on button "Search" at bounding box center [1185, 63] width 53 height 14
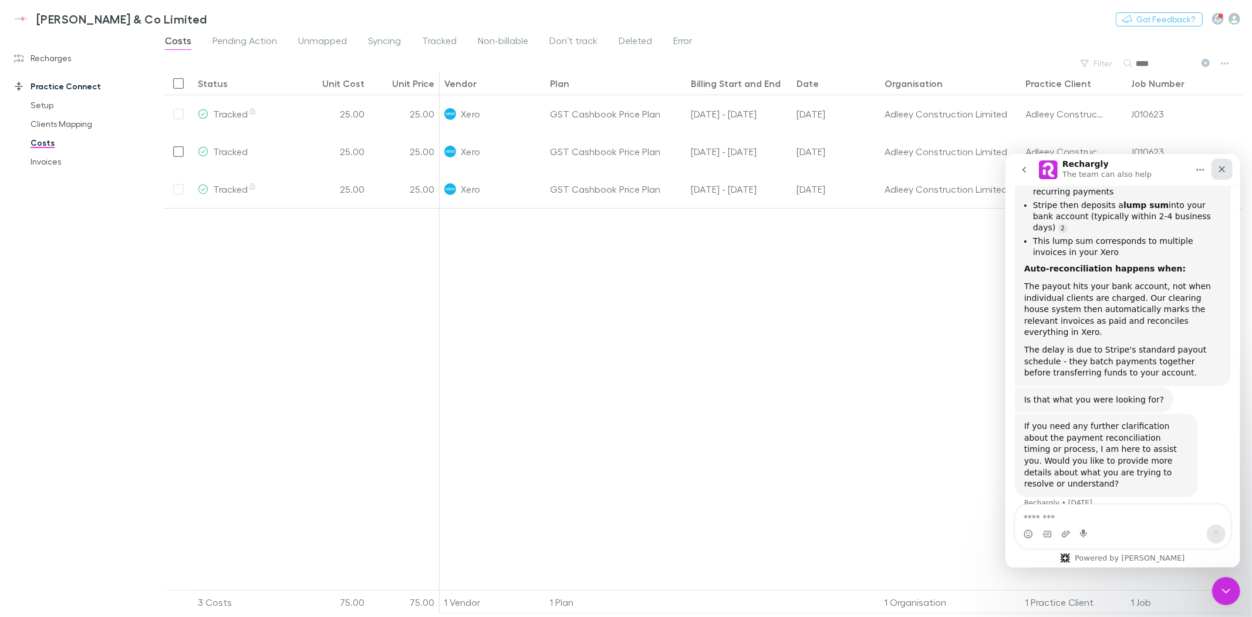
type input "****"
click at [1220, 167] on icon "Close" at bounding box center [1221, 168] width 9 height 9
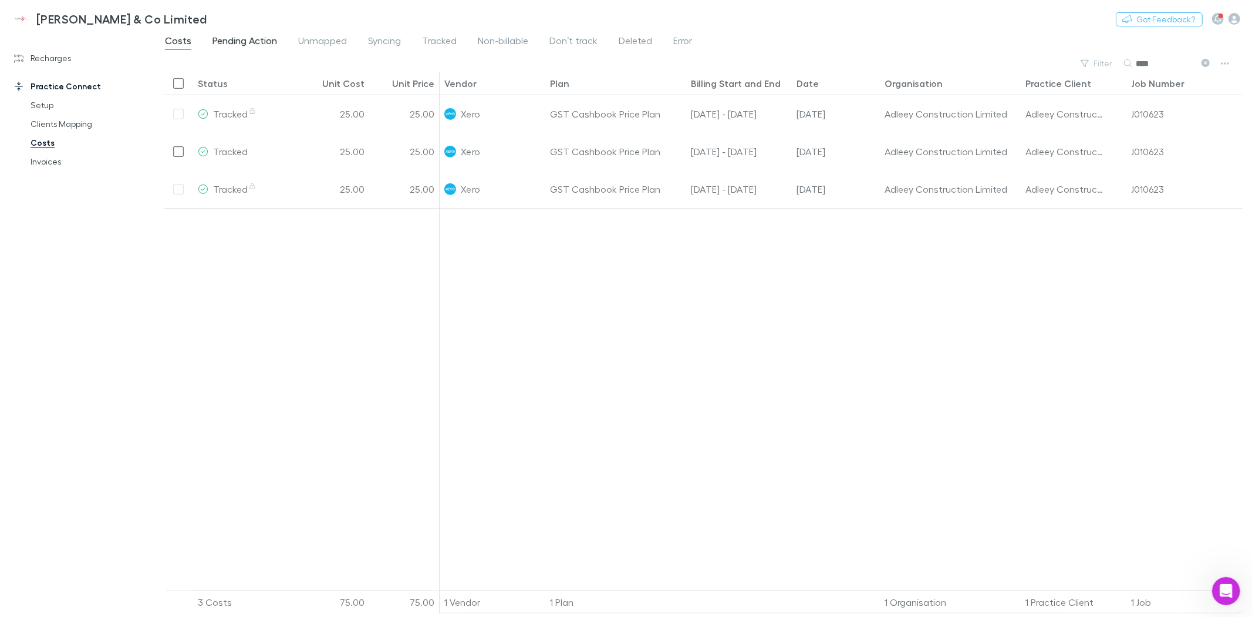
click at [242, 37] on span "Pending Action" at bounding box center [245, 42] width 65 height 15
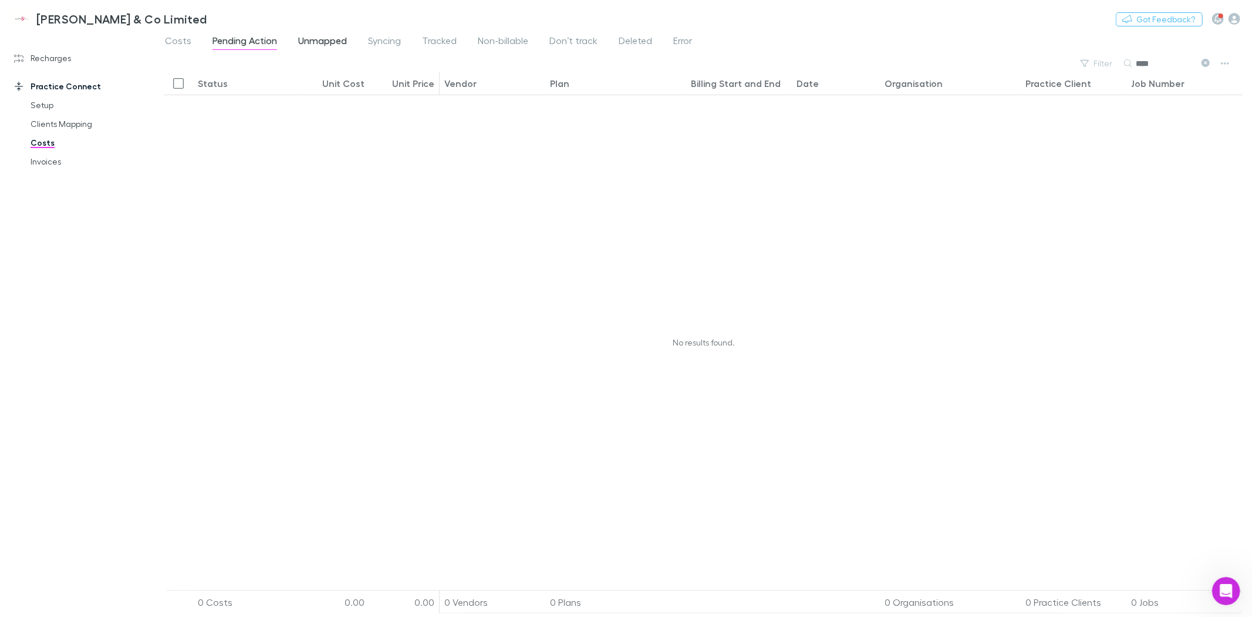
click at [309, 38] on span "Unmapped" at bounding box center [322, 42] width 49 height 15
click at [372, 42] on span "Syncing" at bounding box center [384, 42] width 33 height 15
click at [431, 39] on span "Tracked" at bounding box center [439, 42] width 35 height 15
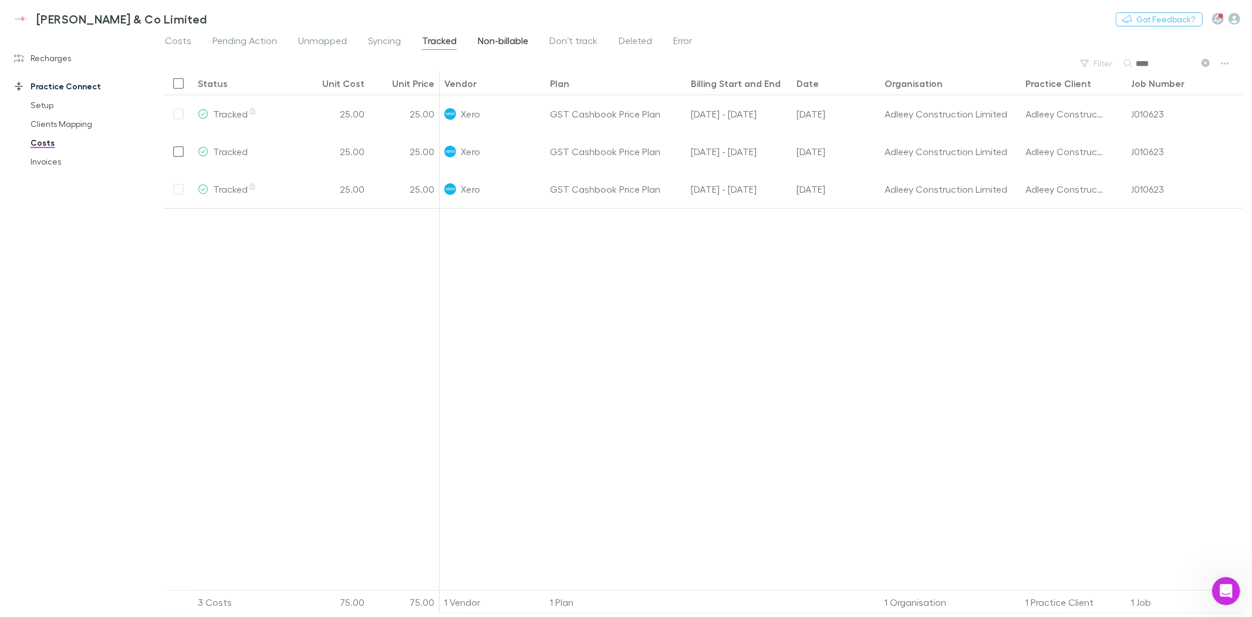
click at [496, 39] on span "Non-billable" at bounding box center [503, 42] width 50 height 15
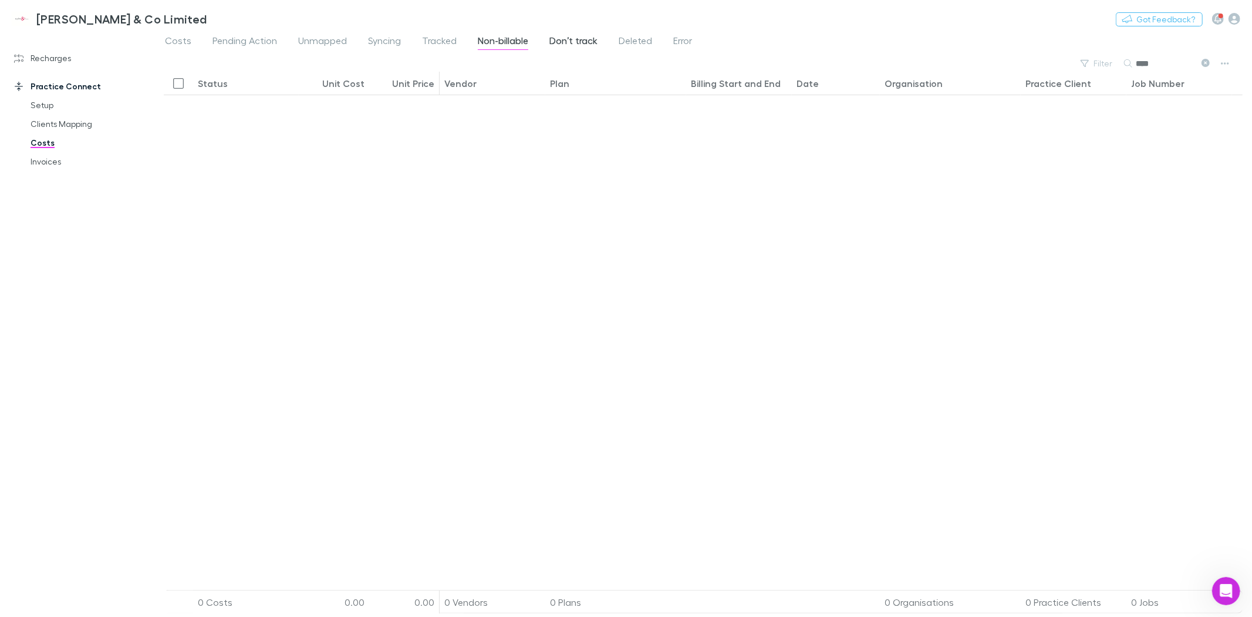
click at [577, 39] on span "Don’t track" at bounding box center [574, 42] width 48 height 15
click at [623, 39] on span "Deleted" at bounding box center [635, 42] width 33 height 15
click at [673, 39] on span "Error" at bounding box center [682, 42] width 19 height 15
click at [51, 103] on link "Setup" at bounding box center [90, 105] width 143 height 19
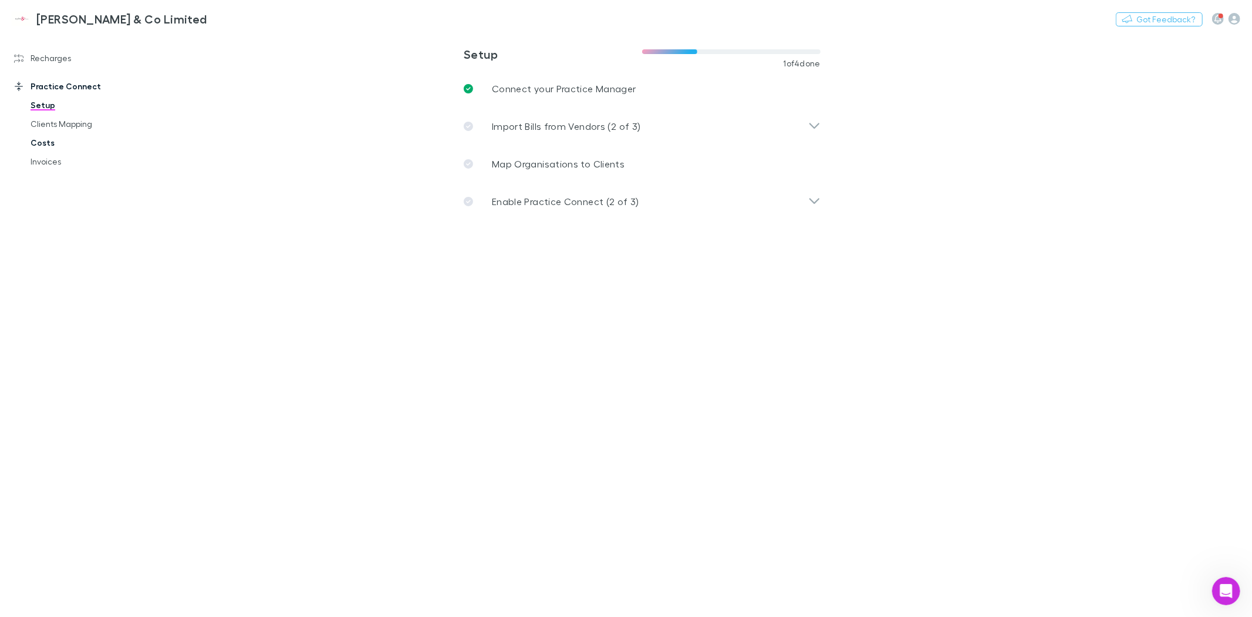
click at [54, 143] on link "Costs" at bounding box center [90, 142] width 143 height 19
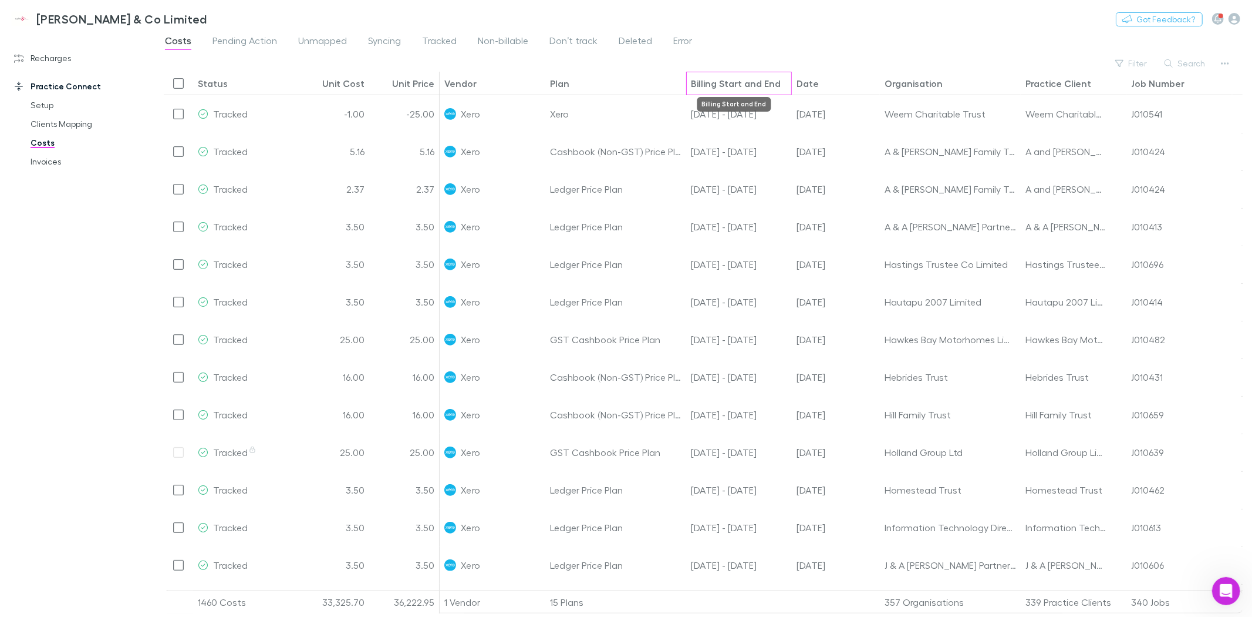
click at [725, 83] on div "Billing Start and End" at bounding box center [736, 84] width 90 height 12
